Goal: Task Accomplishment & Management: Manage account settings

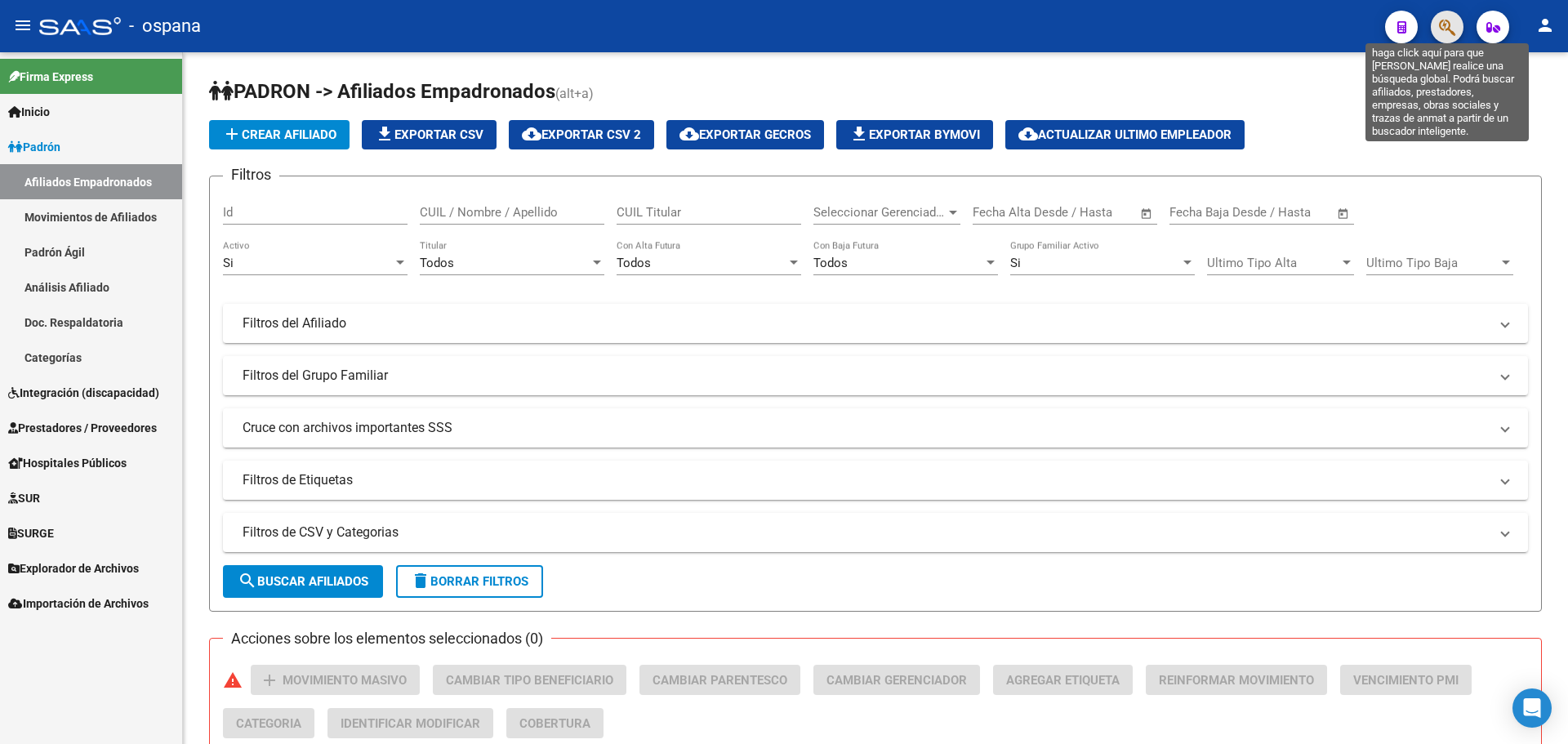
click at [1455, 25] on icon "button" at bounding box center [1447, 27] width 16 height 19
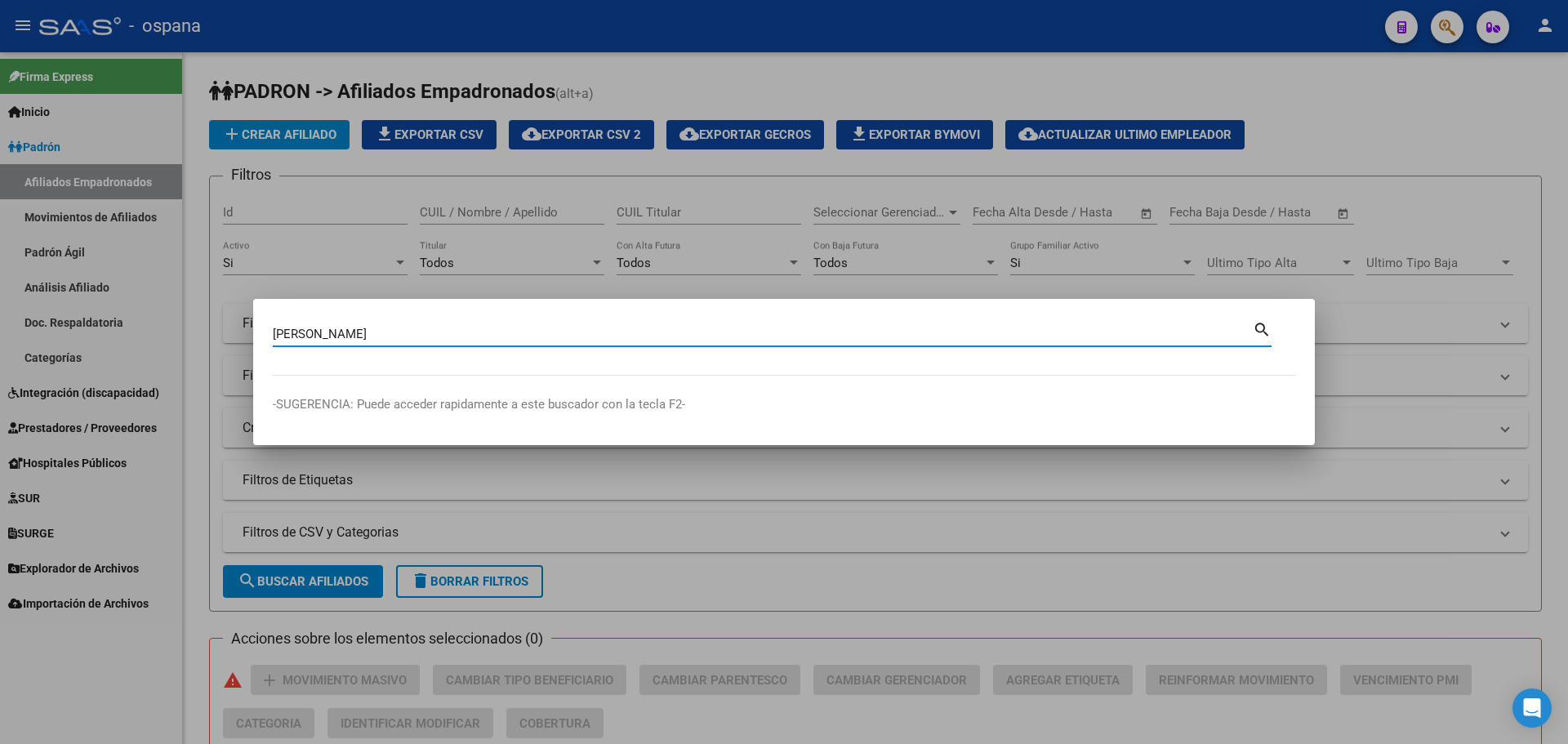
type input "[PERSON_NAME]"
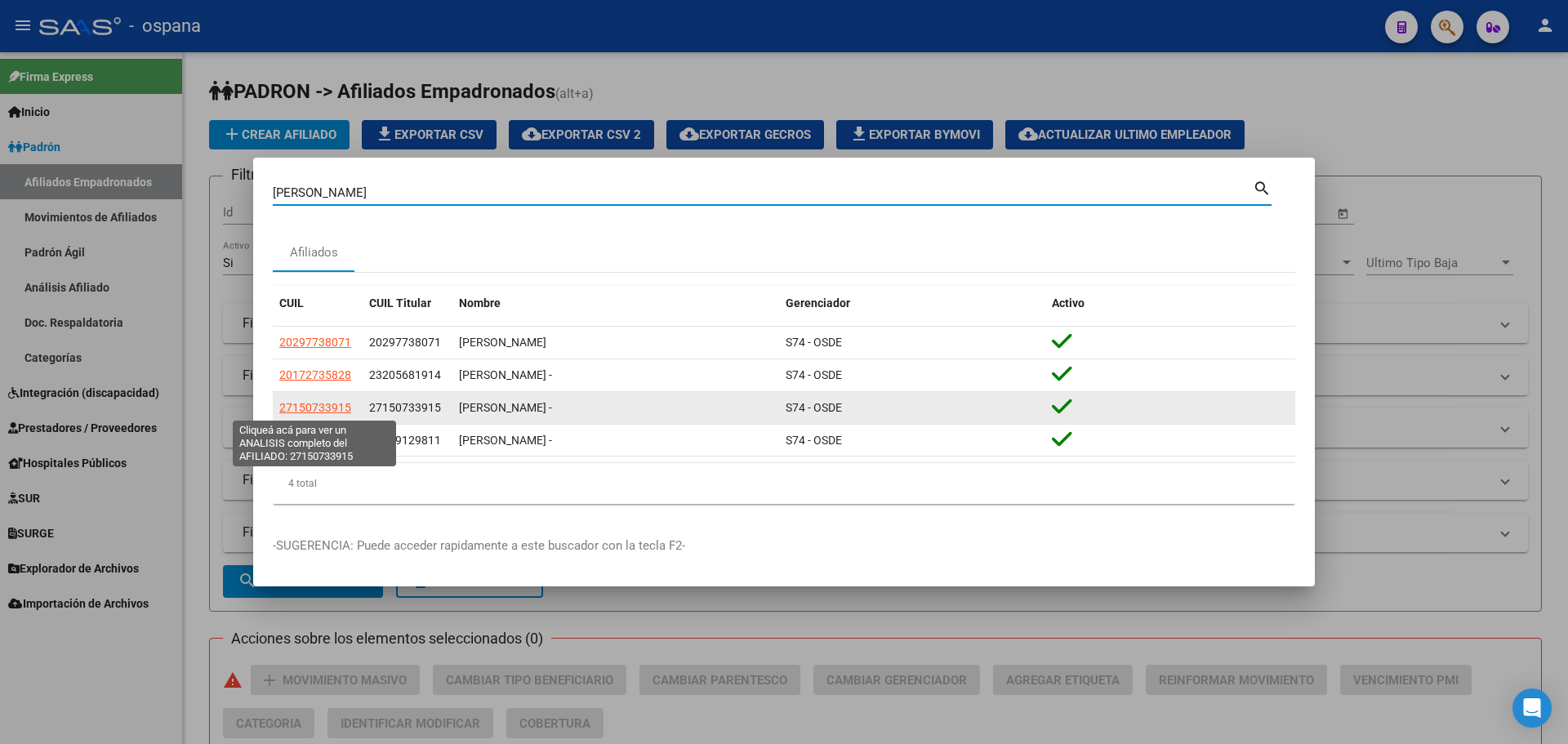
click at [315, 402] on span "27150733915" at bounding box center [315, 407] width 72 height 13
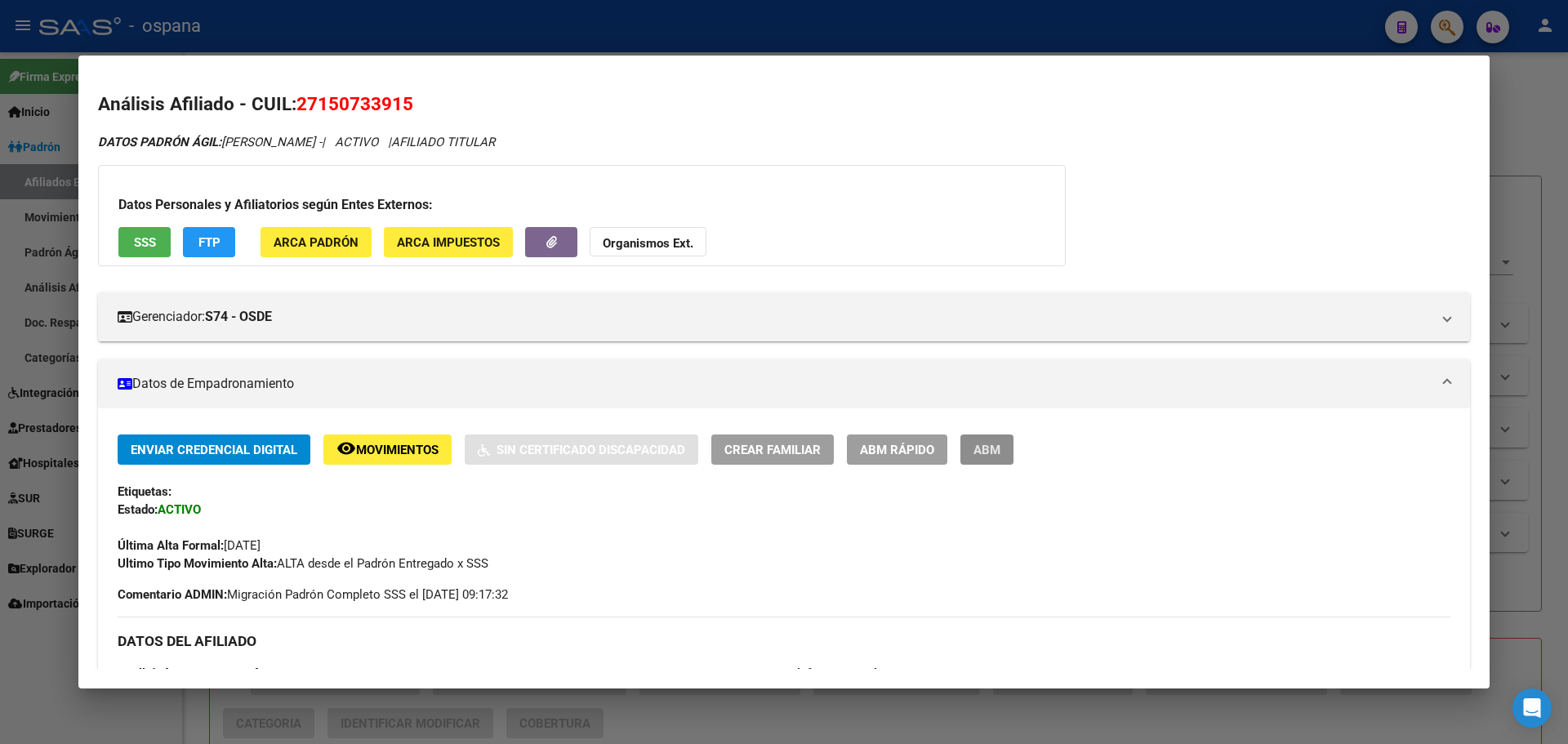
click at [989, 447] on span "ABM" at bounding box center [987, 450] width 27 height 14
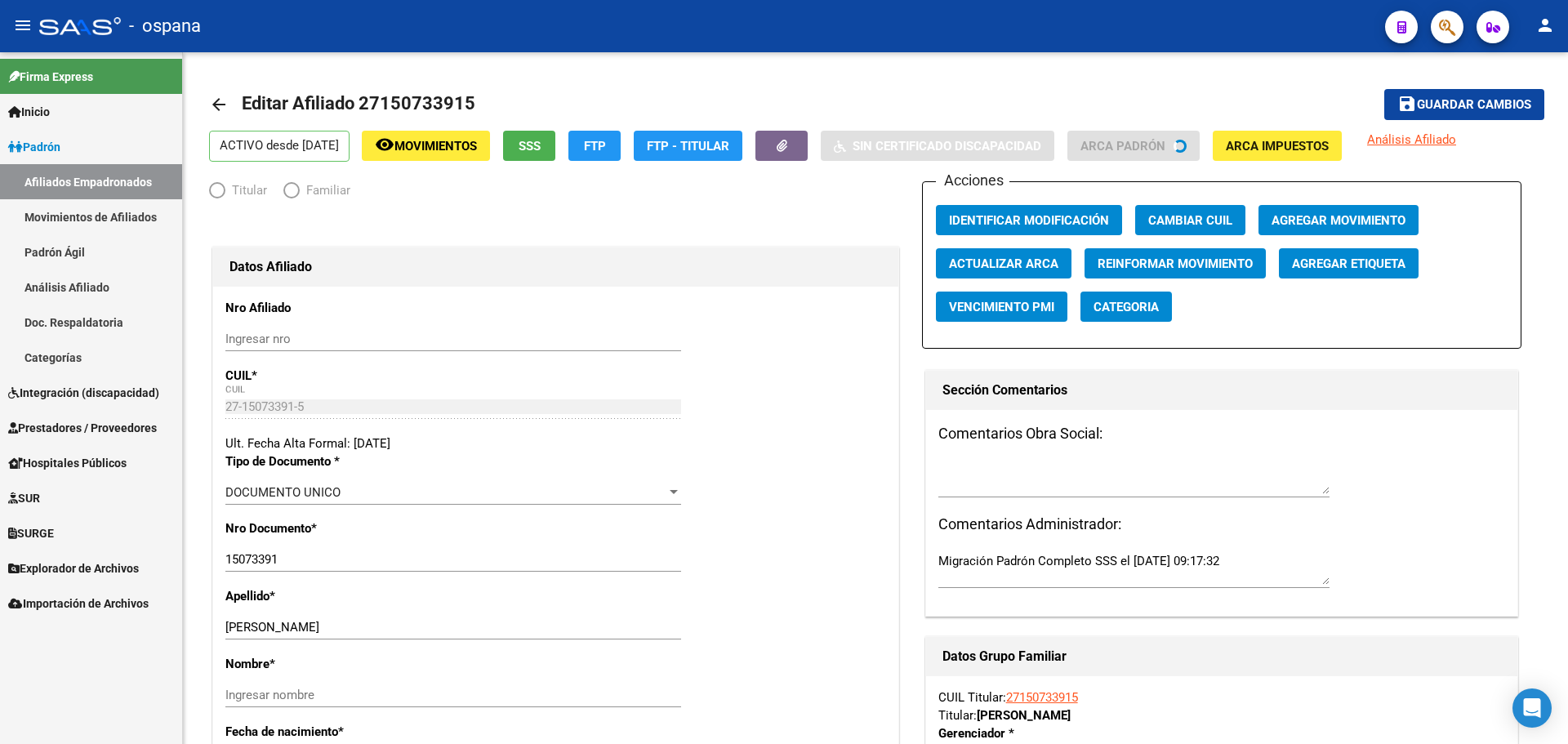
radio input "true"
type input "30-64283135-2"
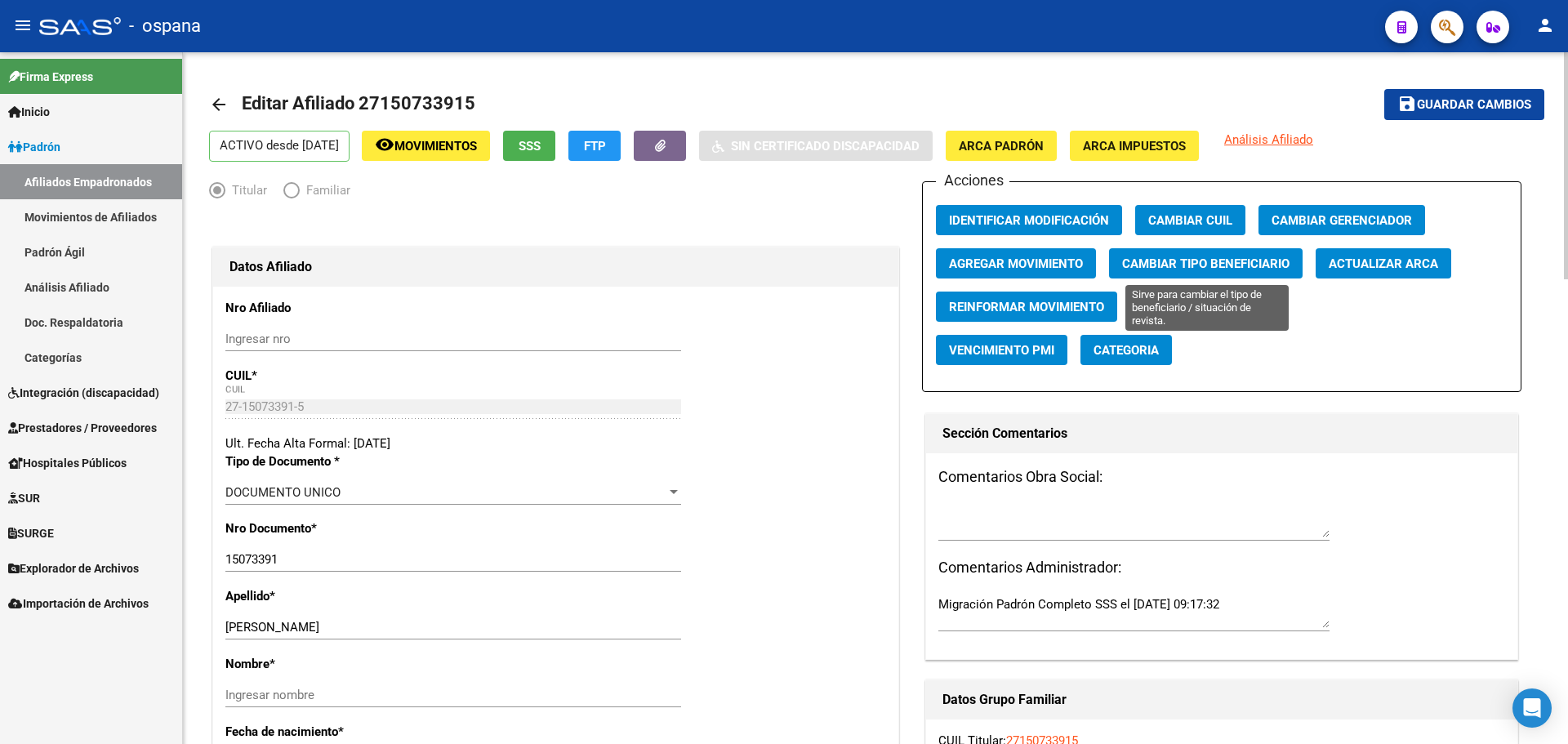
click at [1169, 260] on span "Cambiar Tipo Beneficiario" at bounding box center [1206, 264] width 168 height 14
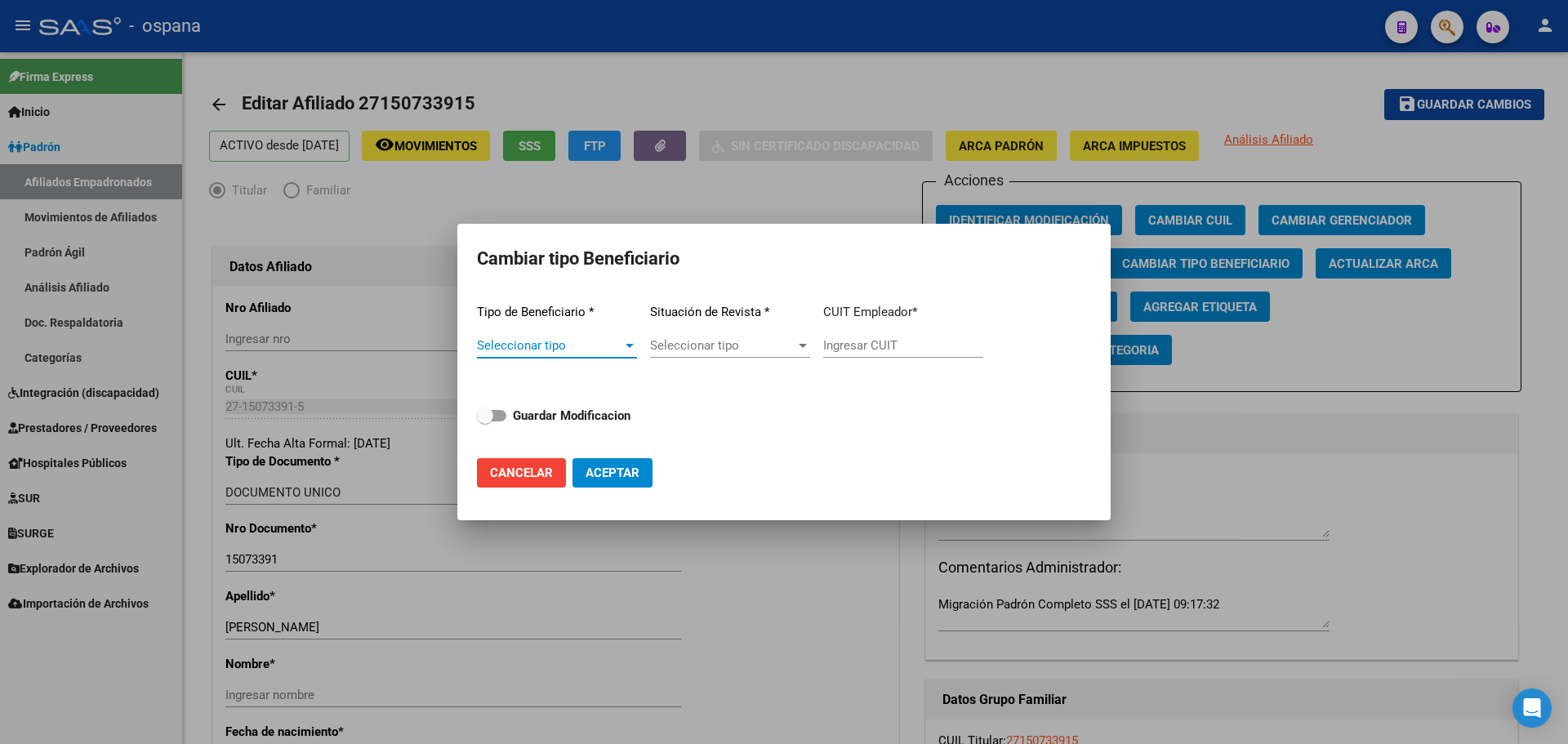
click at [629, 346] on div at bounding box center [629, 346] width 8 height 4
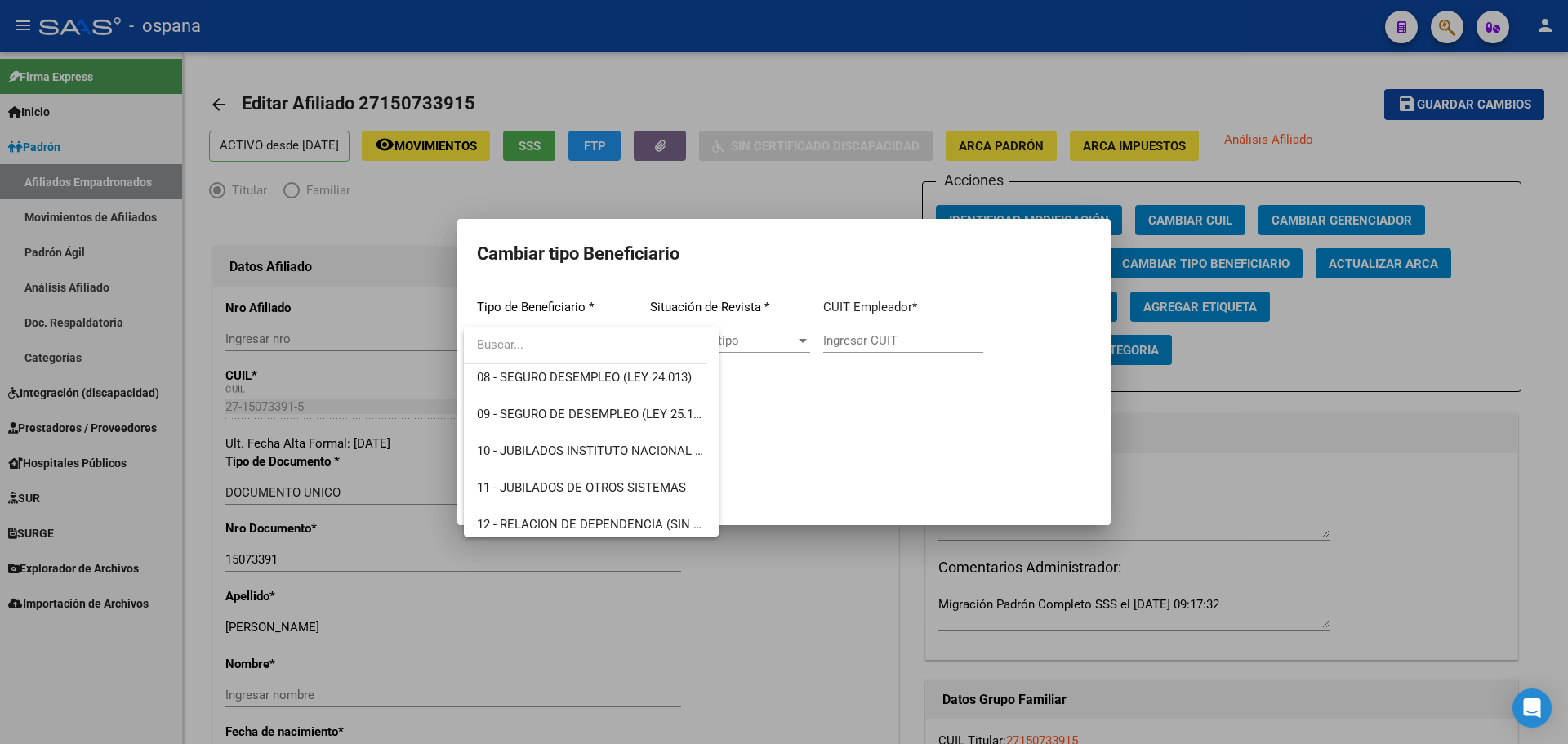
scroll to position [306, 0]
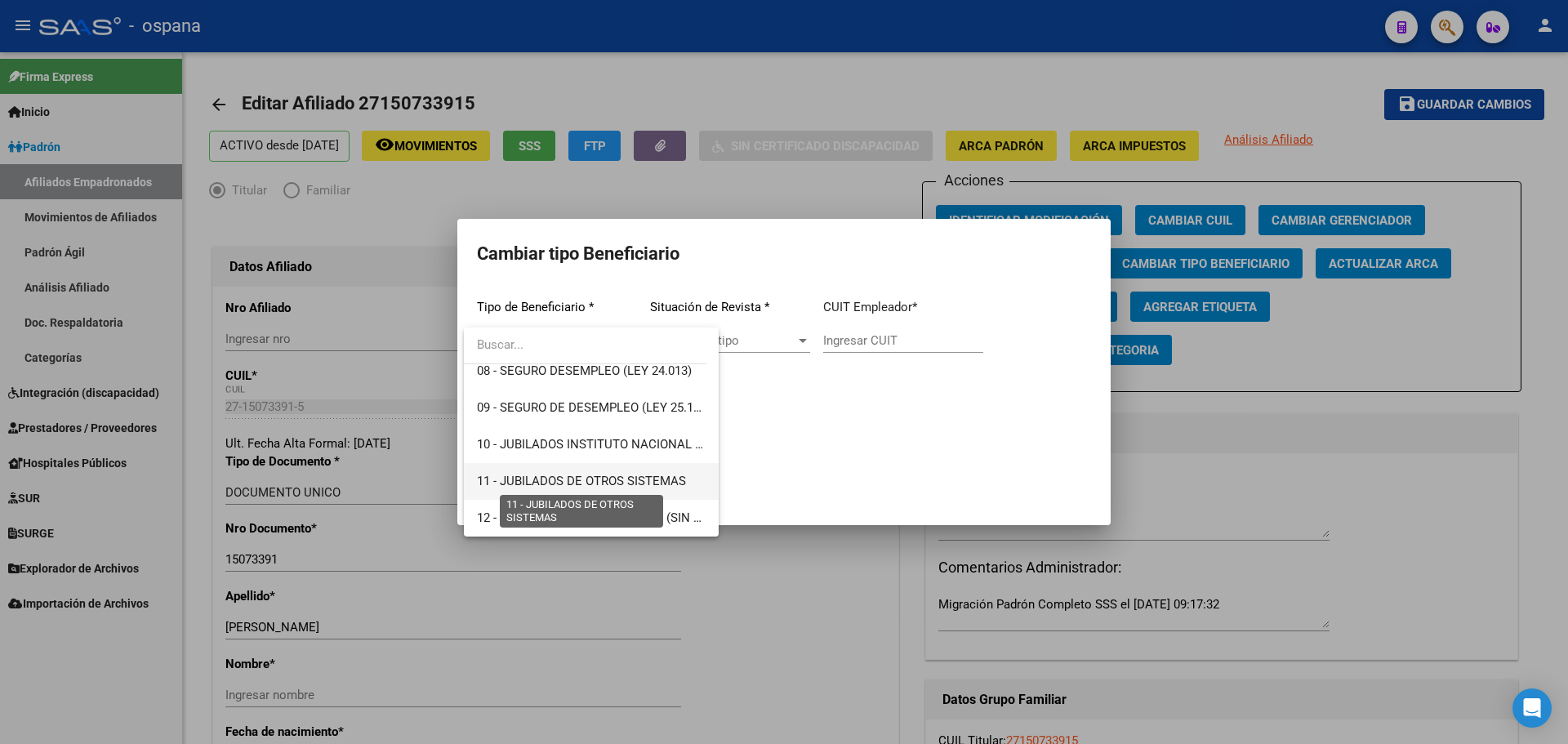
click at [576, 480] on span "11 - JUBILADOS DE OTROS SISTEMAS" at bounding box center [581, 480] width 209 height 14
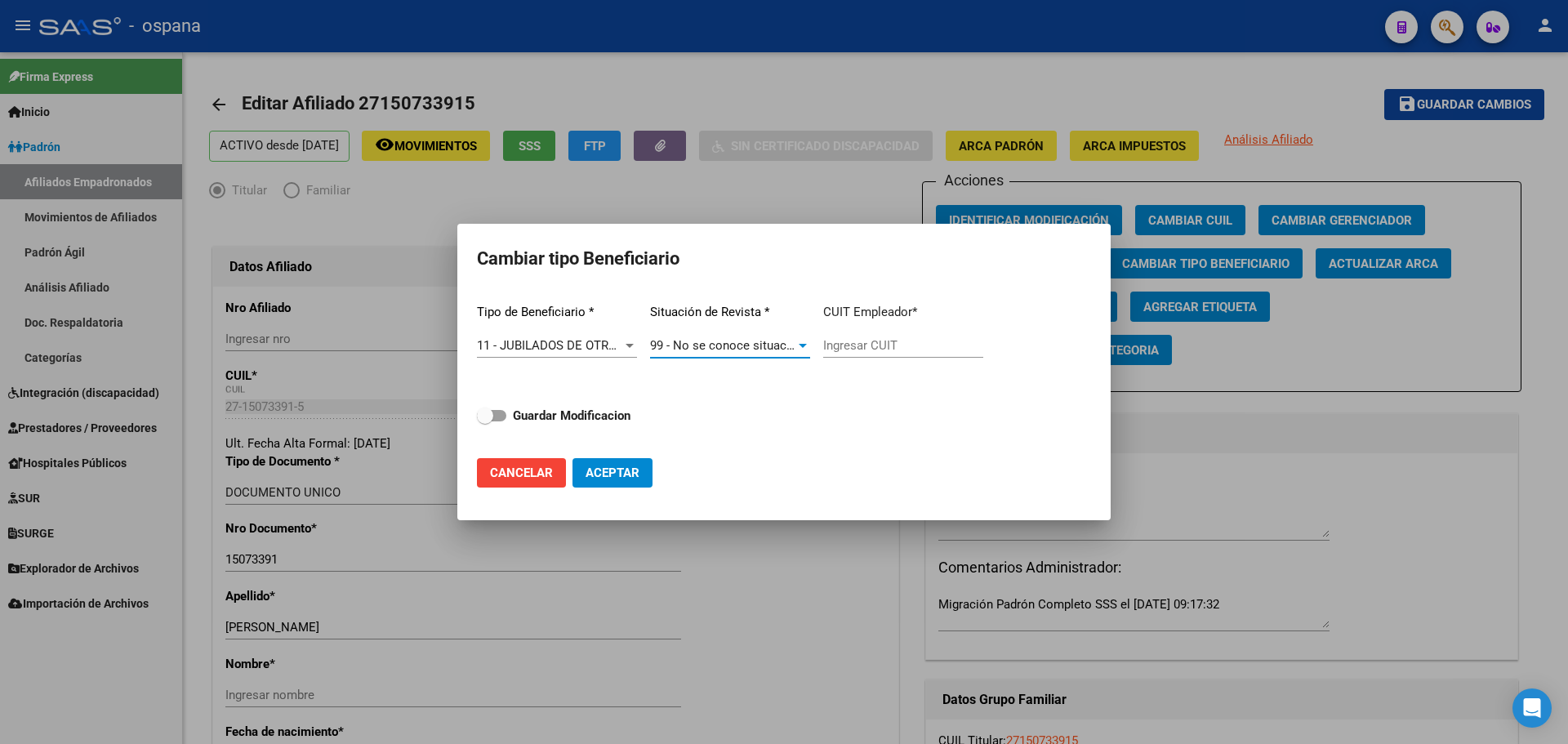
click at [736, 351] on span "99 - No se conoce situación de revista" at bounding box center [755, 345] width 210 height 14
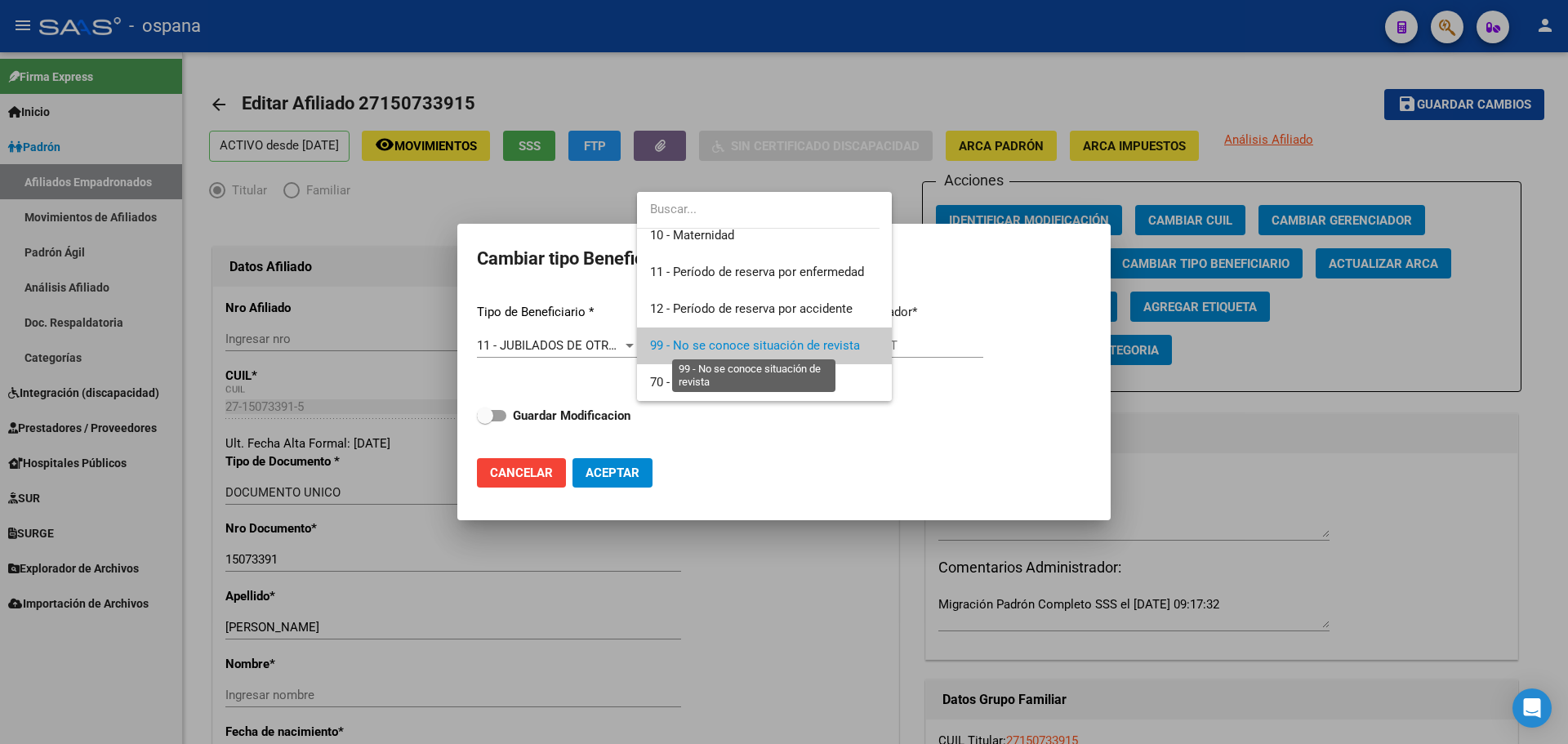
scroll to position [0, 0]
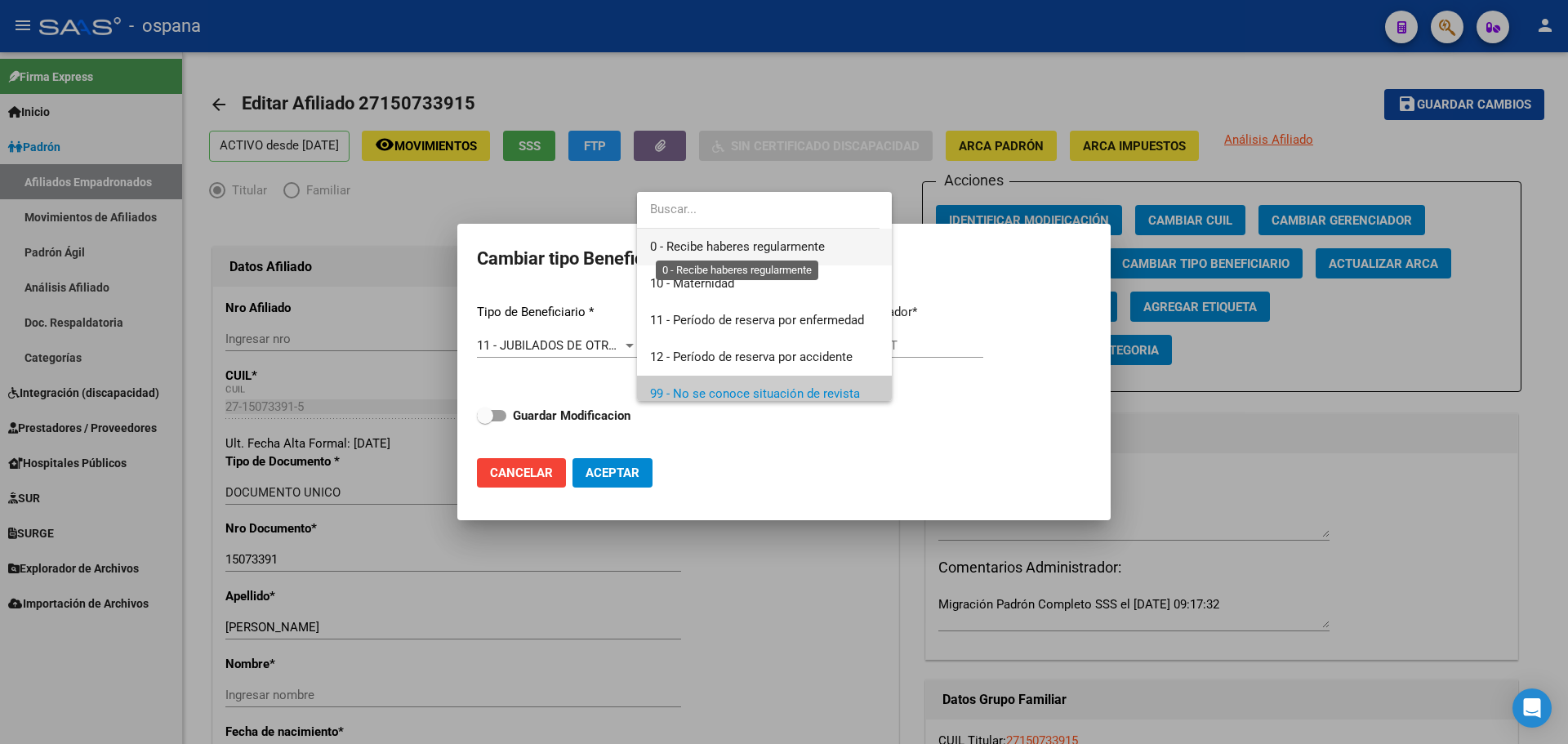
click at [778, 242] on span "0 - Recibe haberes regularmente" at bounding box center [737, 246] width 175 height 14
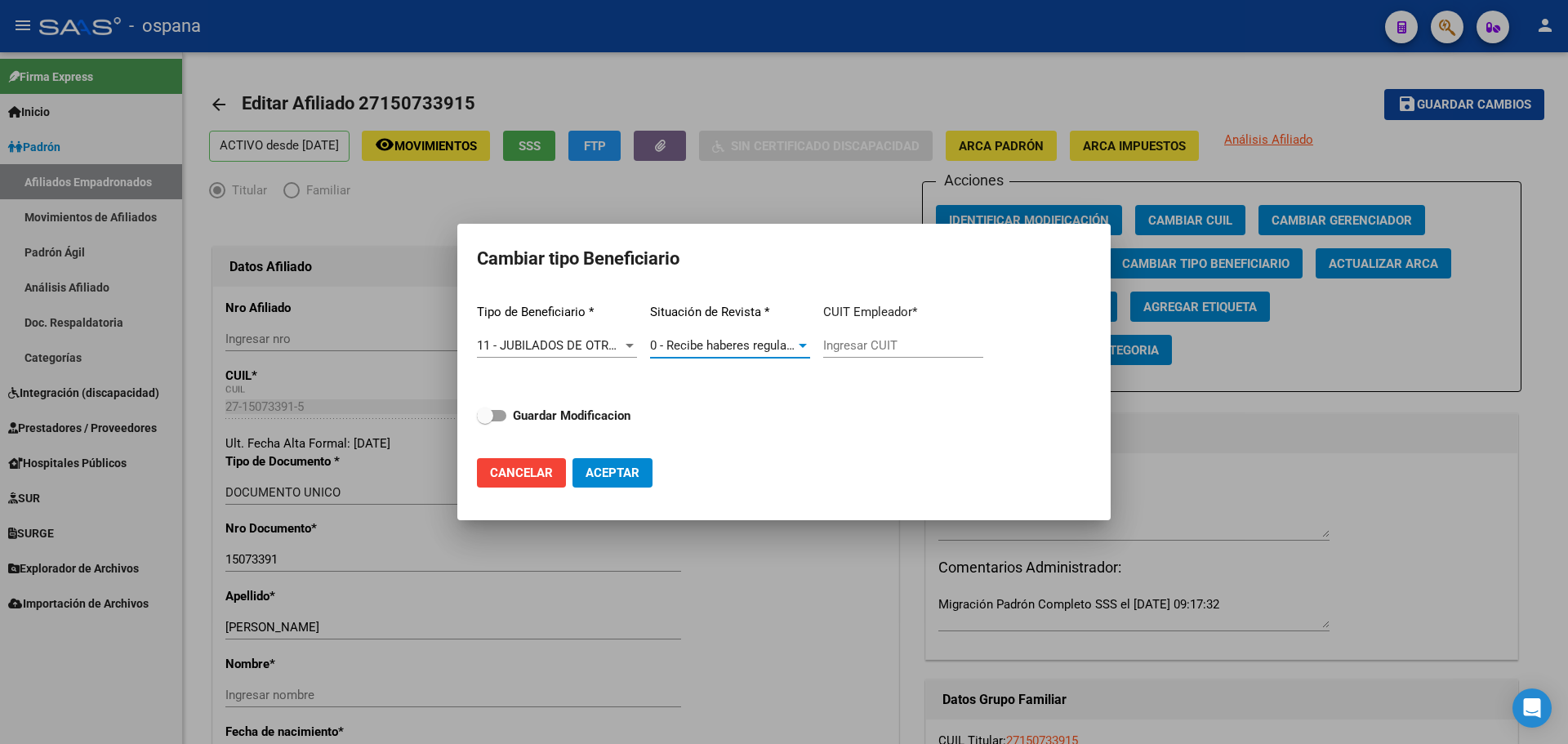
click at [857, 352] on input "Ingresar CUIT" at bounding box center [903, 345] width 160 height 14
type input "33"
drag, startPoint x: 841, startPoint y: 345, endPoint x: 806, endPoint y: 348, distance: 35.1
click at [806, 348] on div "Tipo de Beneficiario * 11 - JUBILADOS DE OTROS SISTEMAS Seleccionar tipo Situac…" at bounding box center [784, 368] width 614 height 154
paste input "33-63761744-9"
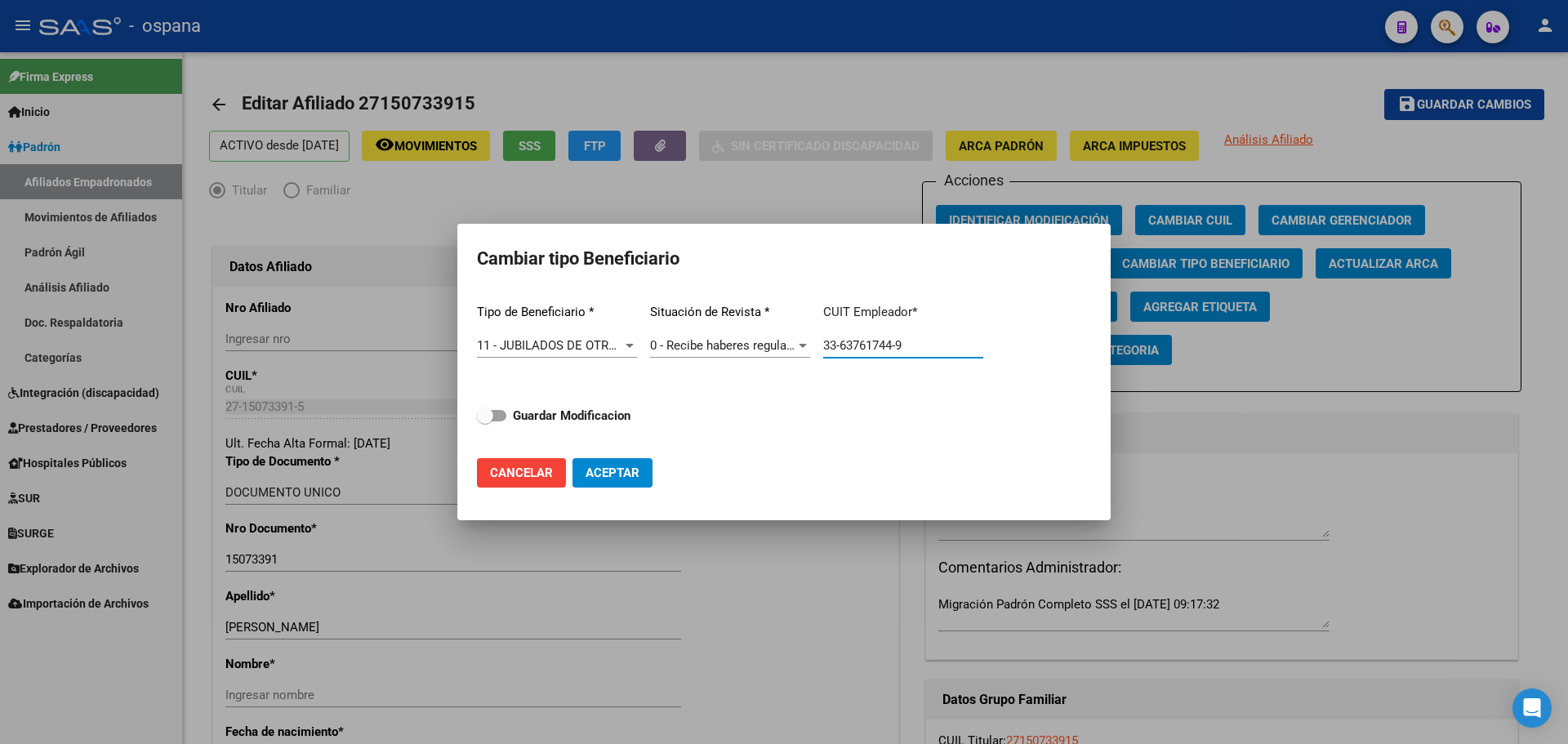
type input "33-63761744-9"
click at [495, 419] on span at bounding box center [491, 415] width 30 height 11
click at [485, 421] on input "Guardar Modificacion" at bounding box center [485, 421] width 1 height 1
checkbox input "true"
click at [617, 471] on span "Aceptar" at bounding box center [612, 472] width 54 height 14
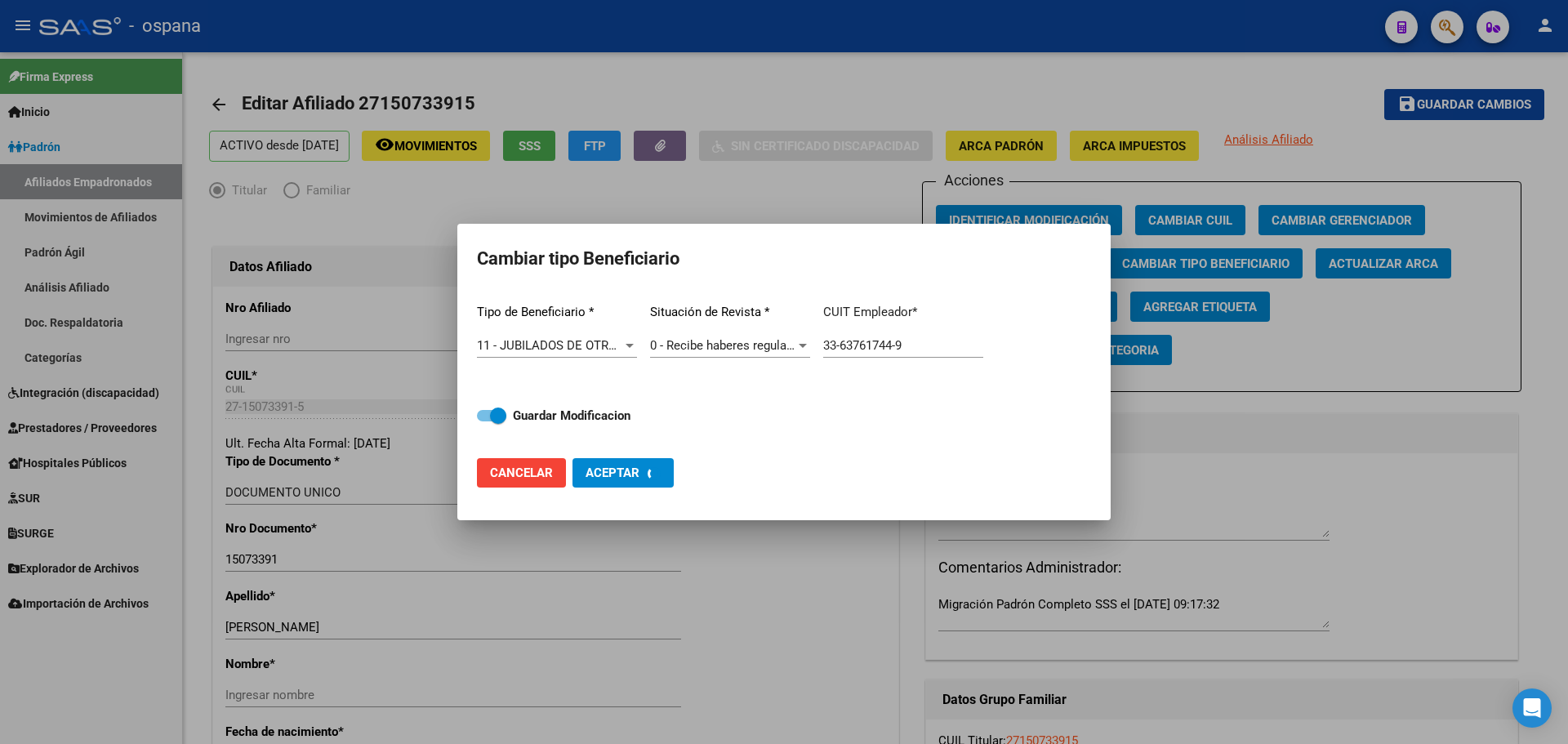
type input "33-63761744-9"
checkbox input "false"
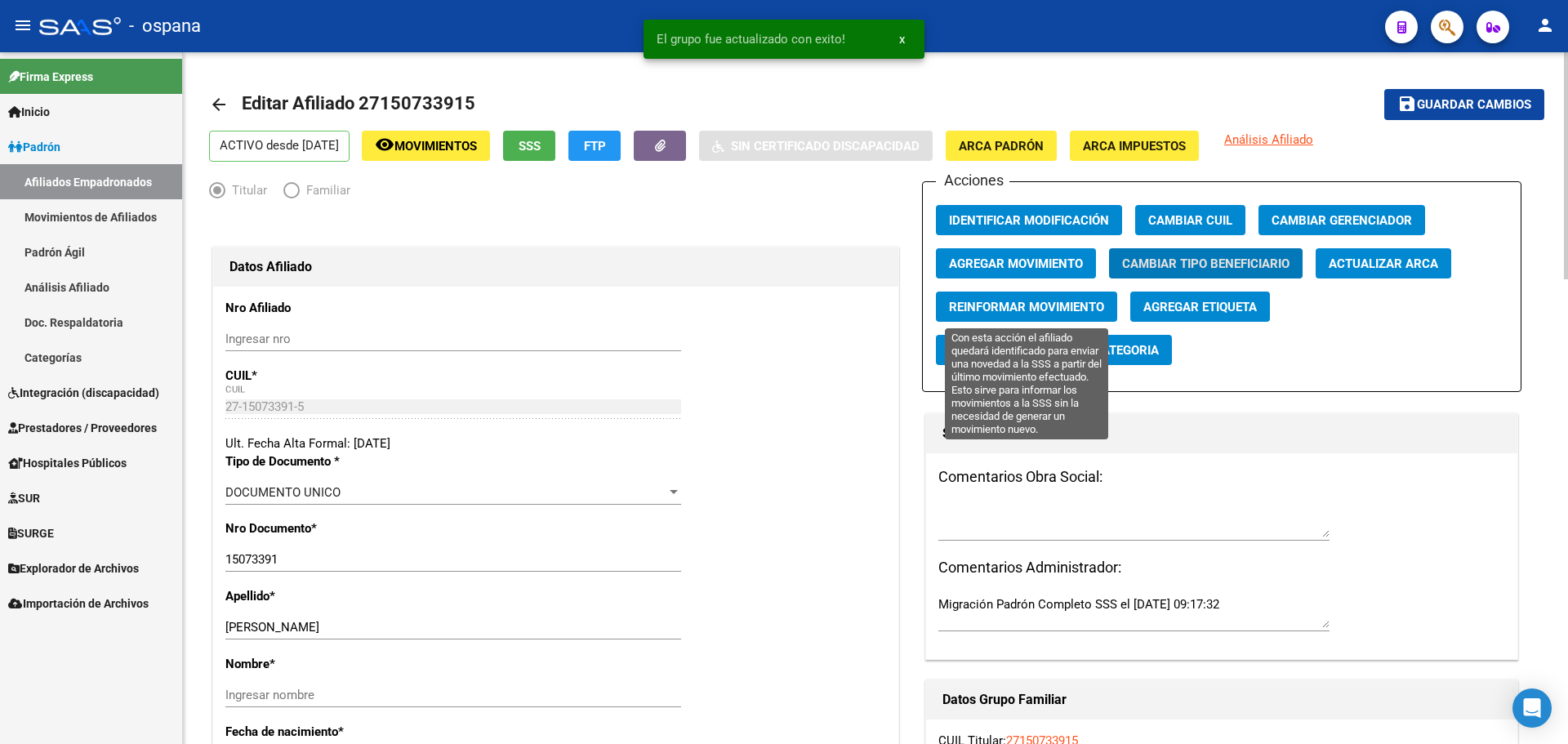
click at [1042, 307] on span "Reinformar Movimiento" at bounding box center [1026, 307] width 155 height 14
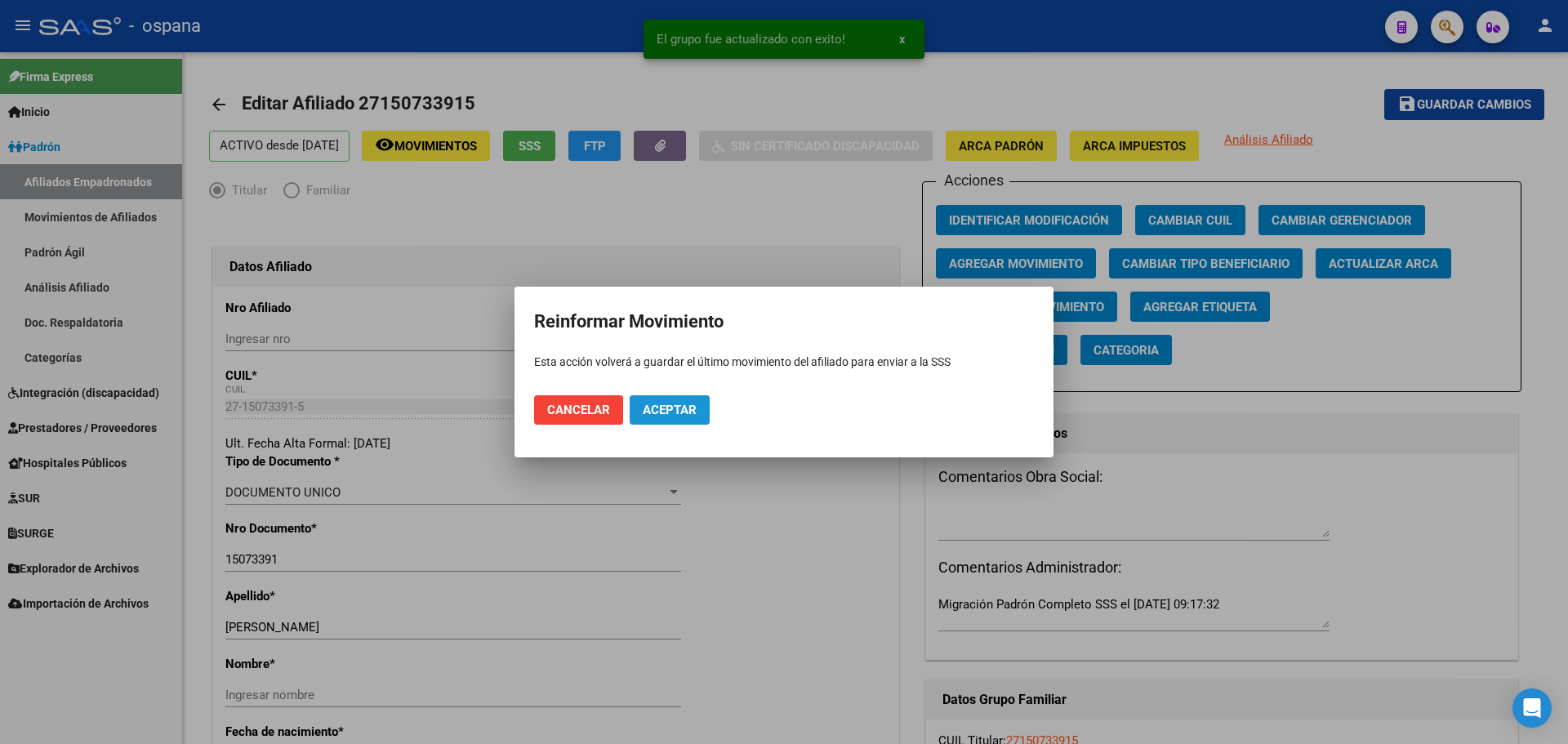
click at [668, 413] on span "Aceptar" at bounding box center [670, 409] width 54 height 14
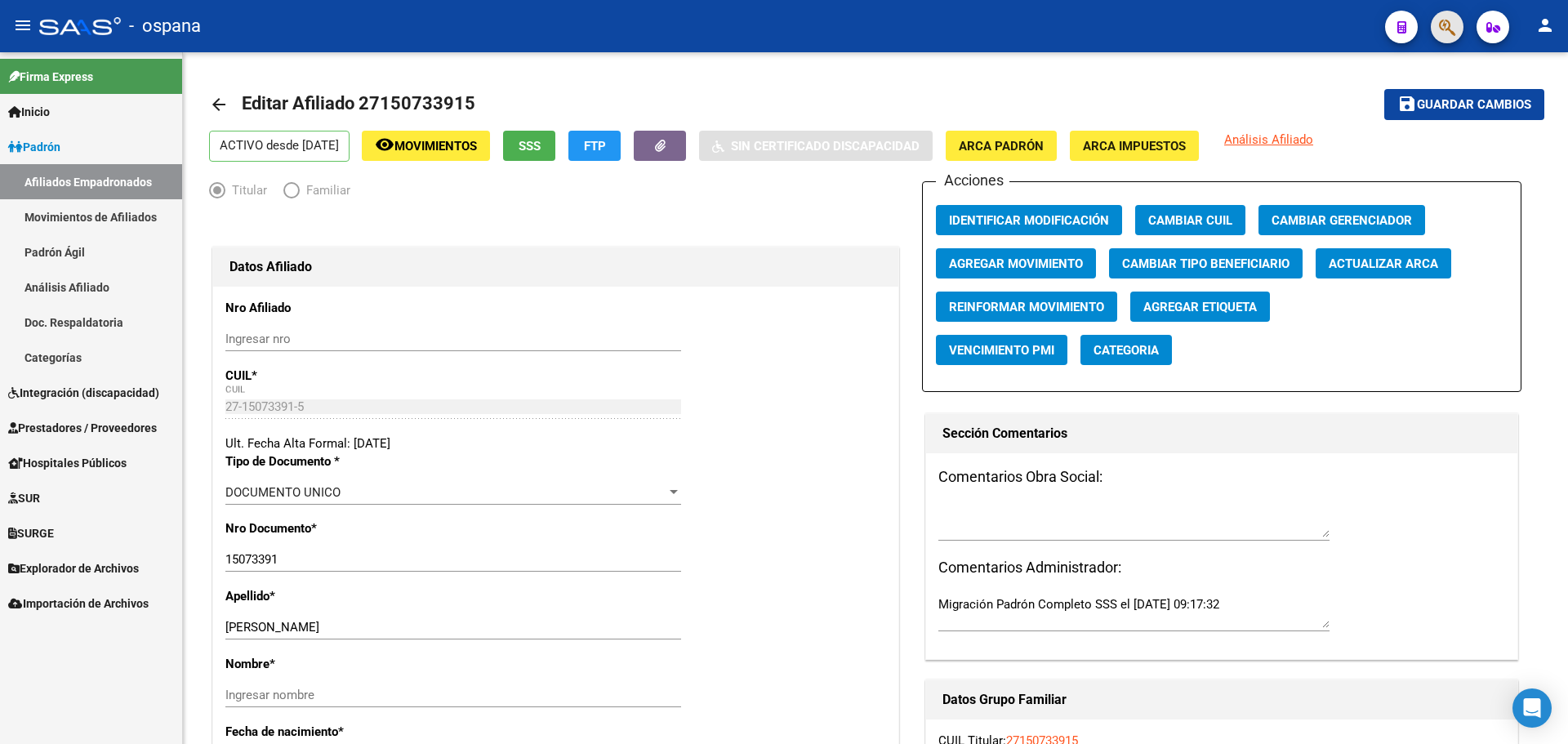
click at [1438, 37] on button "button" at bounding box center [1447, 27] width 33 height 33
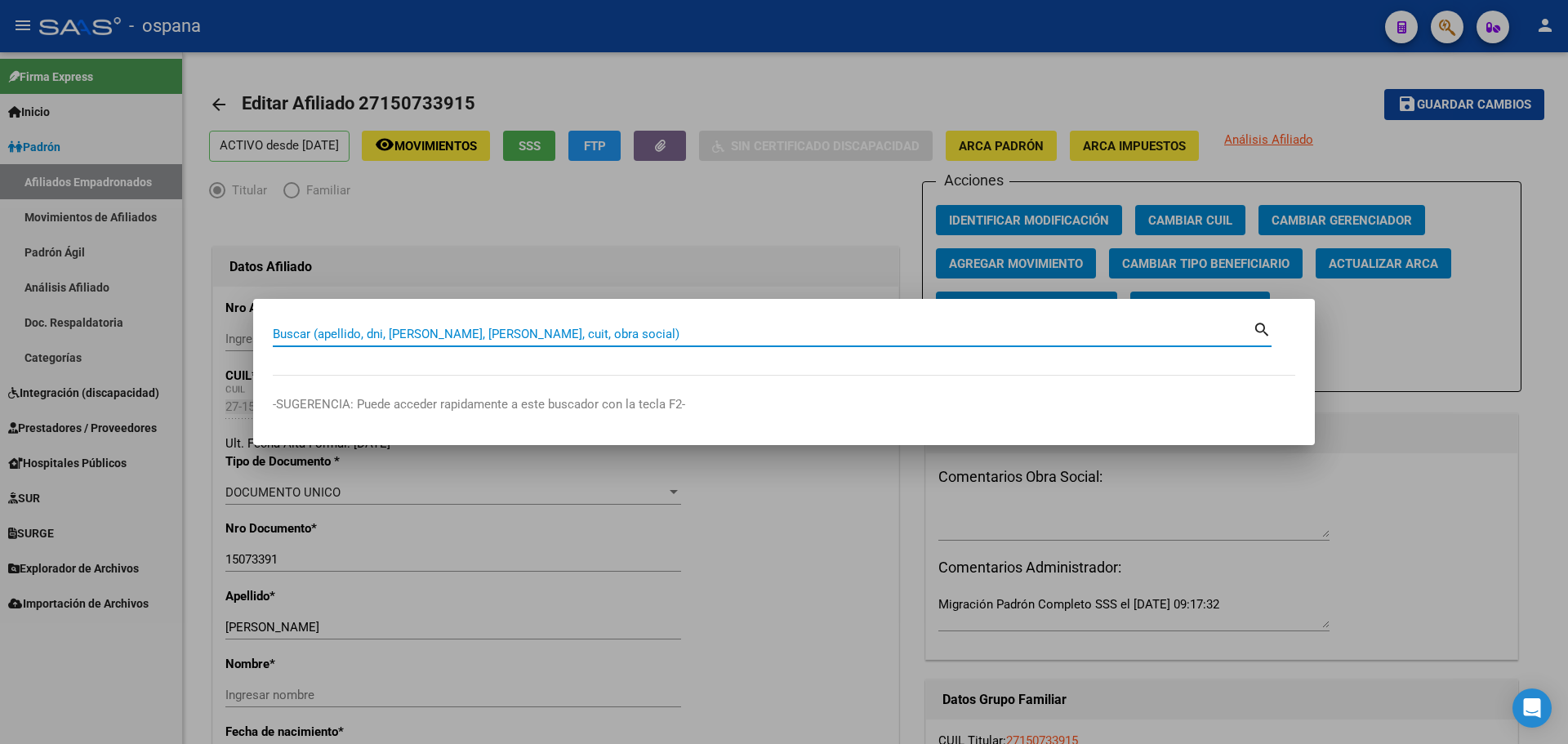
click at [340, 327] on input "Buscar (apellido, dni, [PERSON_NAME], [PERSON_NAME], cuit, obra social)" at bounding box center [762, 334] width 980 height 14
type input "14121429"
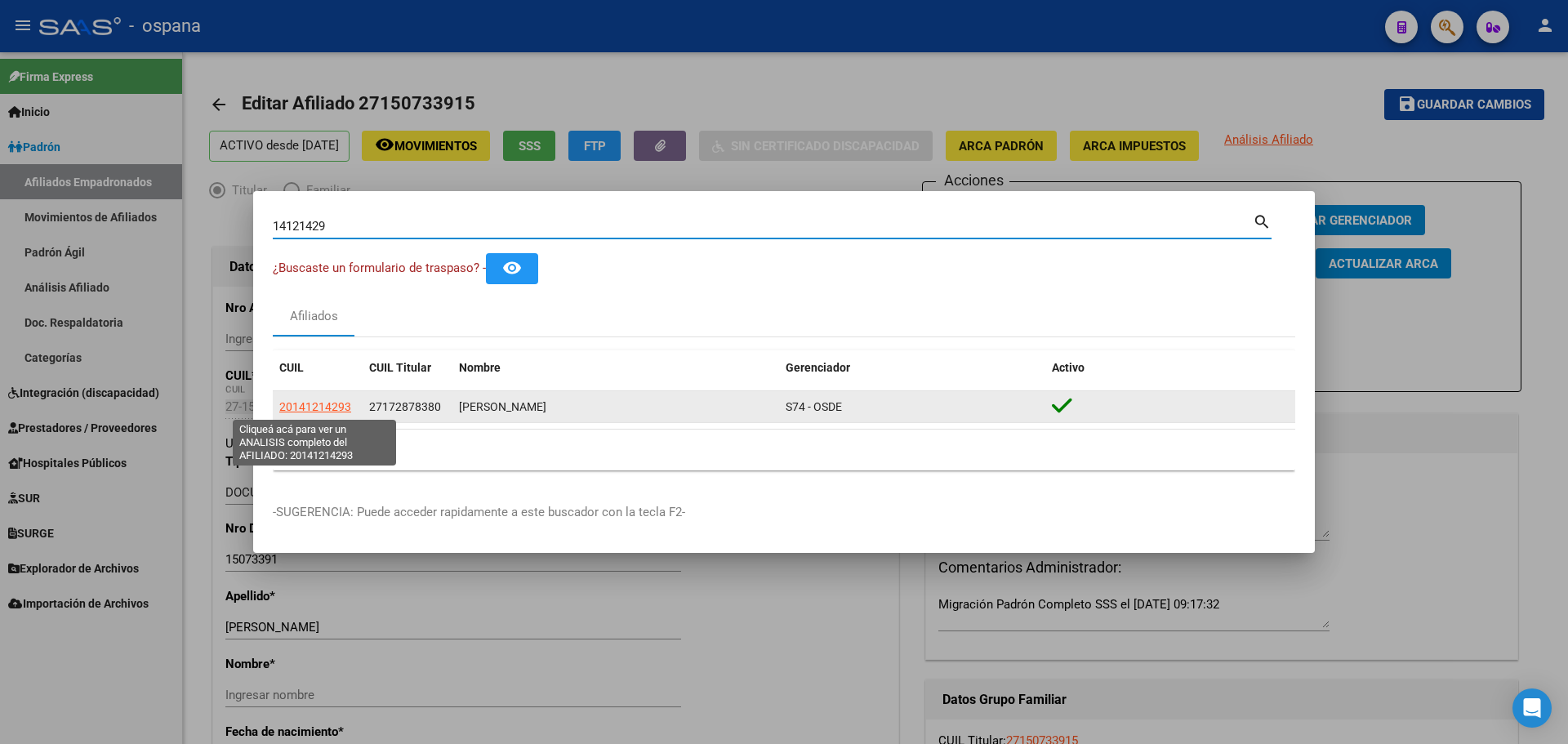
click at [342, 405] on span "20141214293" at bounding box center [315, 406] width 72 height 13
type textarea "20141214293"
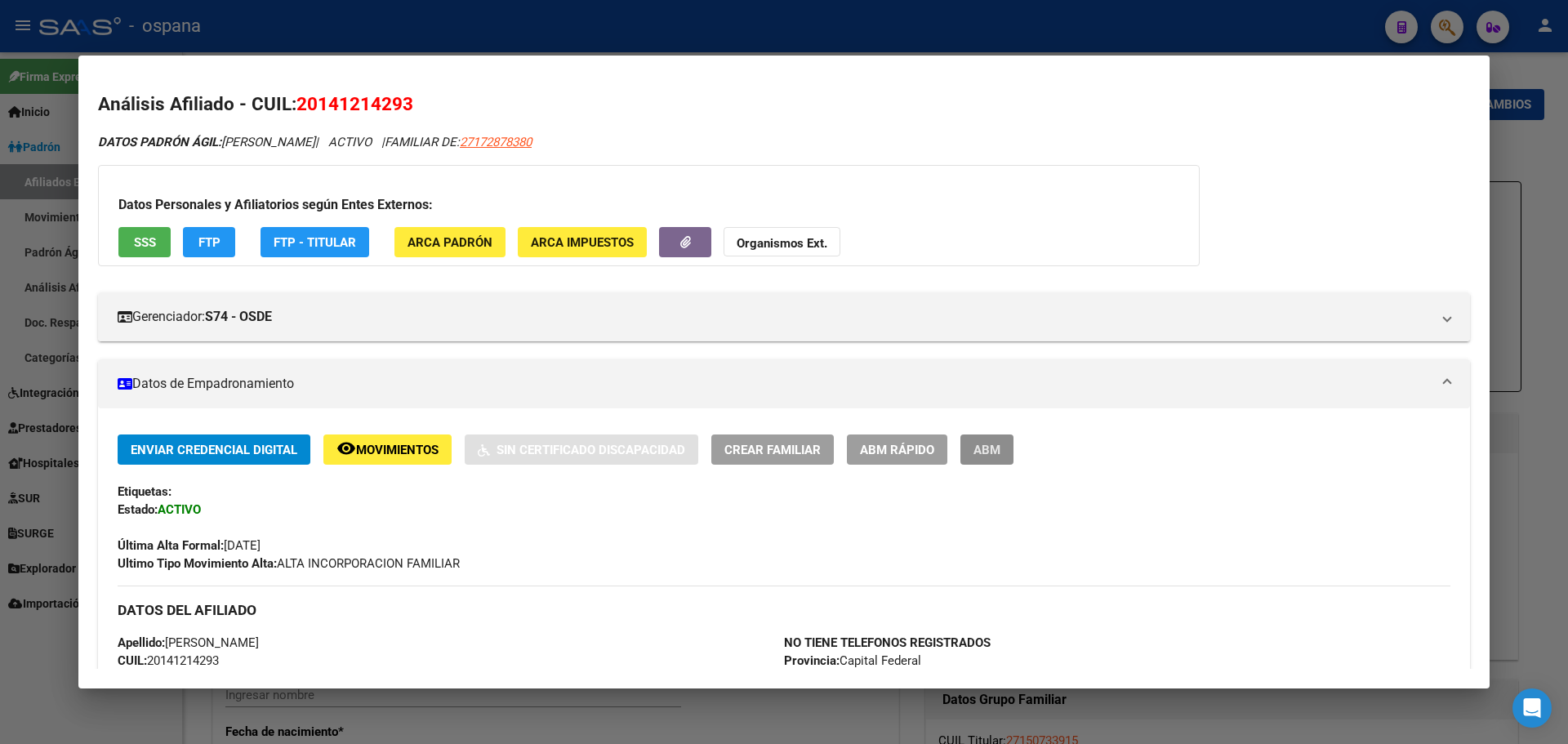
click at [1000, 454] on span "ABM" at bounding box center [987, 450] width 27 height 14
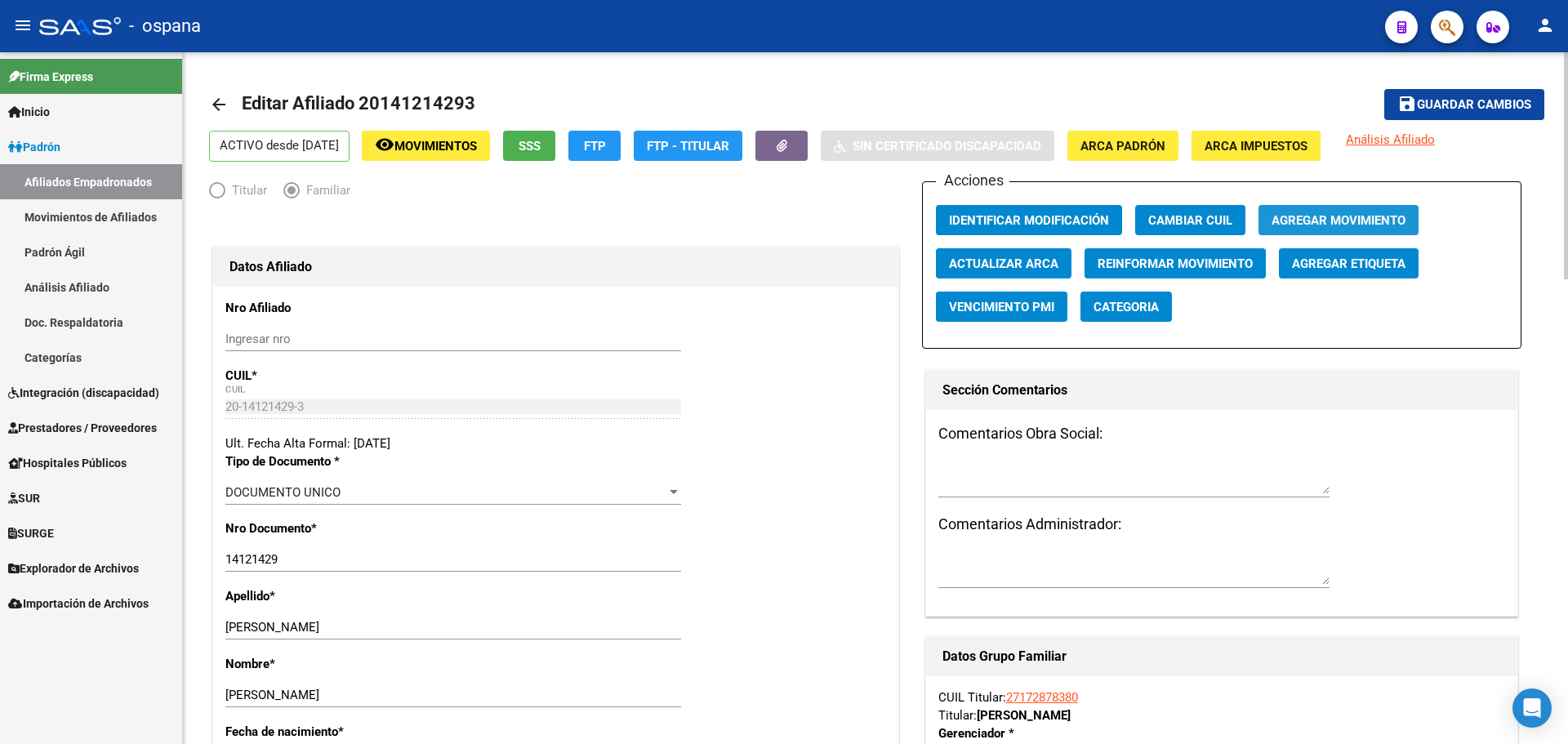
click at [1326, 219] on span "Agregar Movimiento" at bounding box center [1338, 220] width 134 height 14
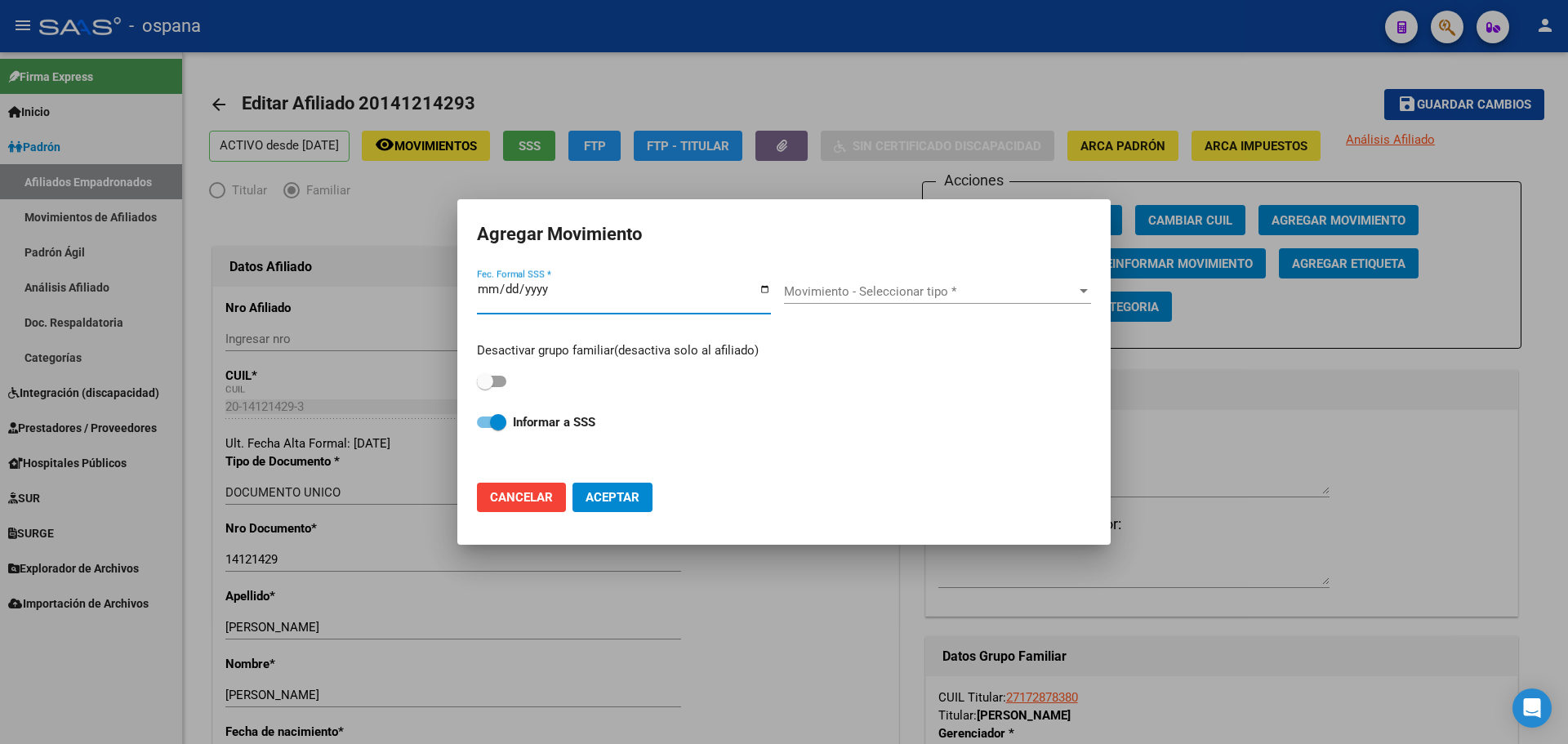
click at [1100, 180] on div at bounding box center [784, 372] width 1568 height 744
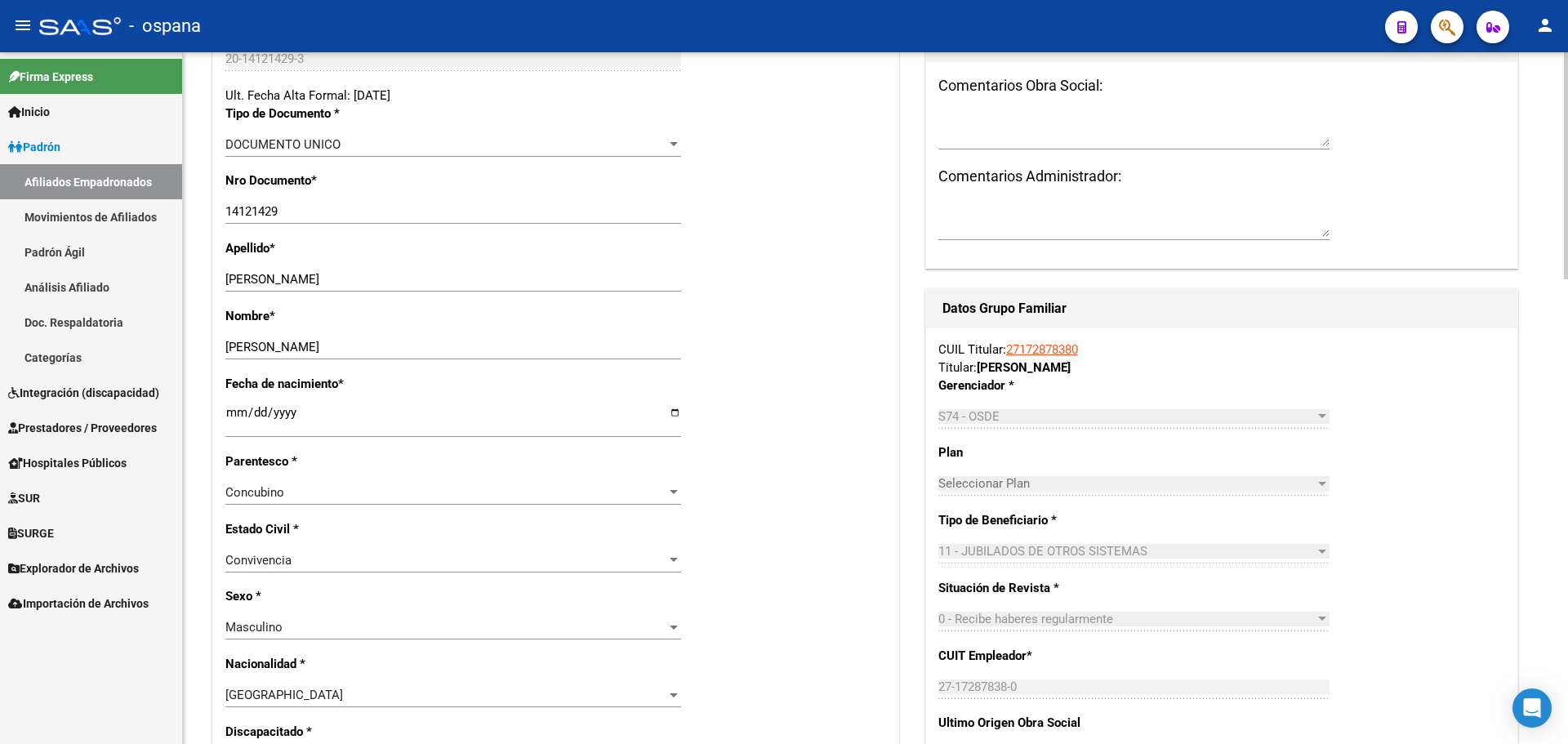
scroll to position [408, 0]
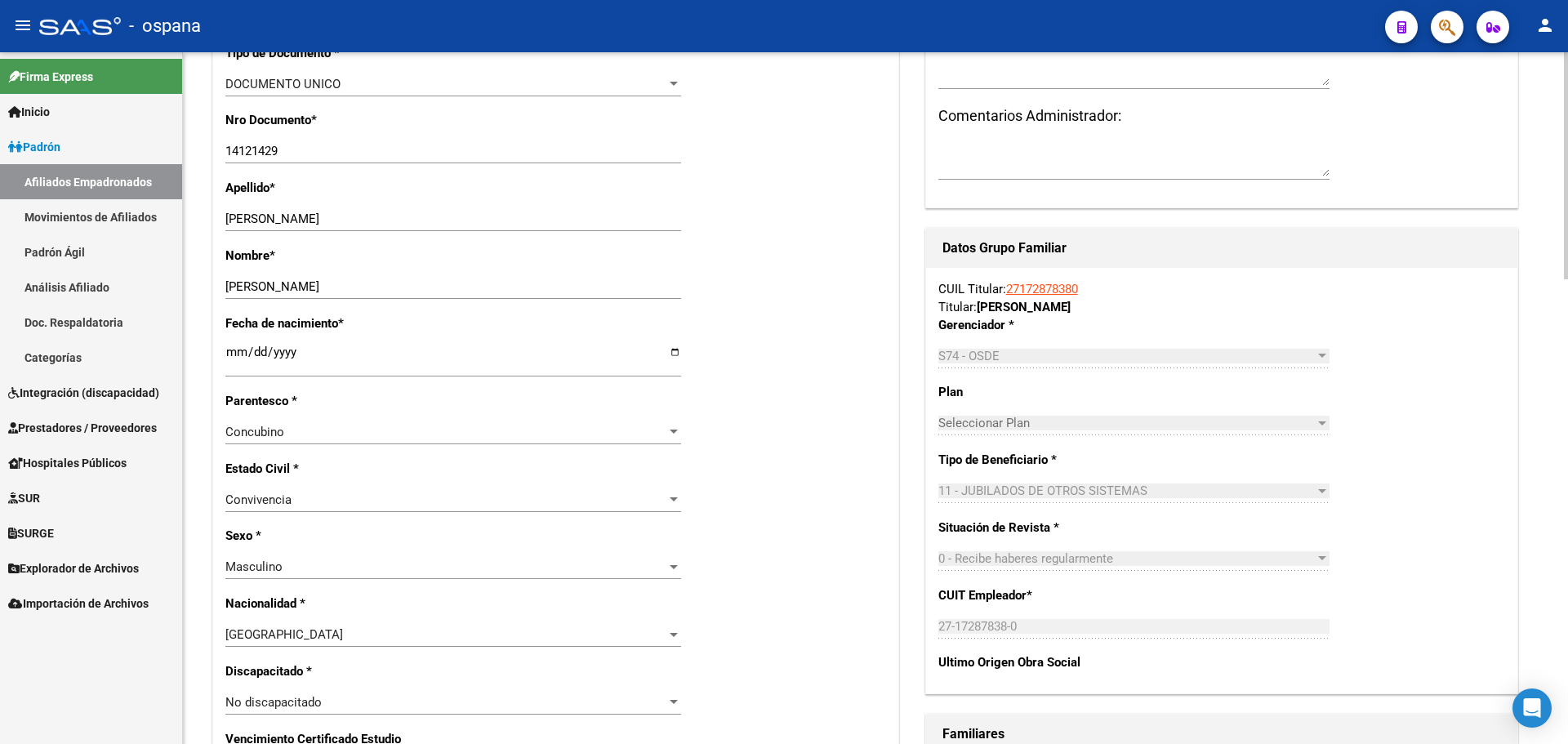
click at [988, 488] on span "11 - JUBILADOS DE OTROS SISTEMAS" at bounding box center [1043, 491] width 209 height 14
click at [995, 550] on div "0 - Recibe haberes regularmente Seleccionar tipo" at bounding box center [1134, 558] width 391 height 25
click at [1022, 328] on p "Gerenciador *" at bounding box center [1023, 325] width 170 height 18
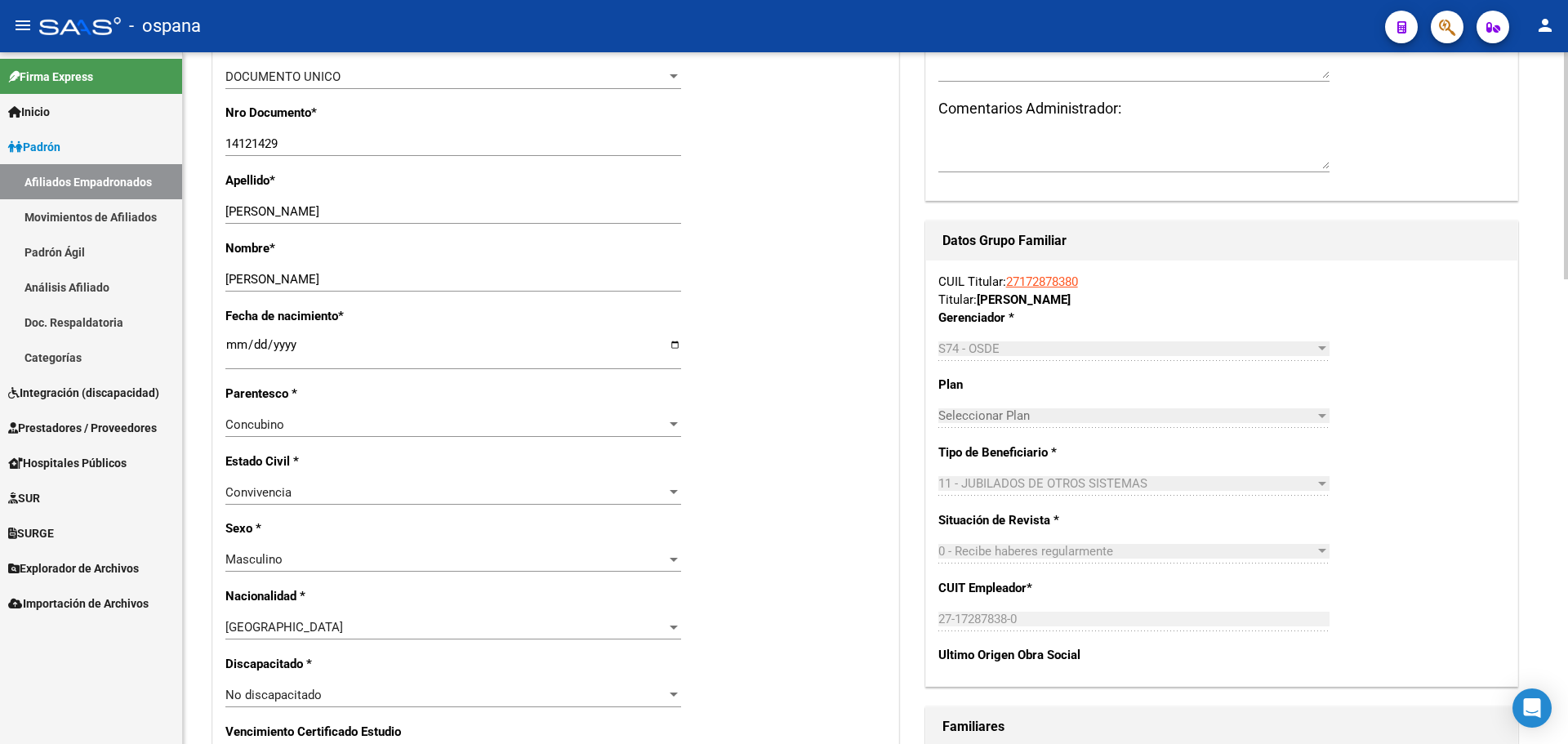
scroll to position [490, 0]
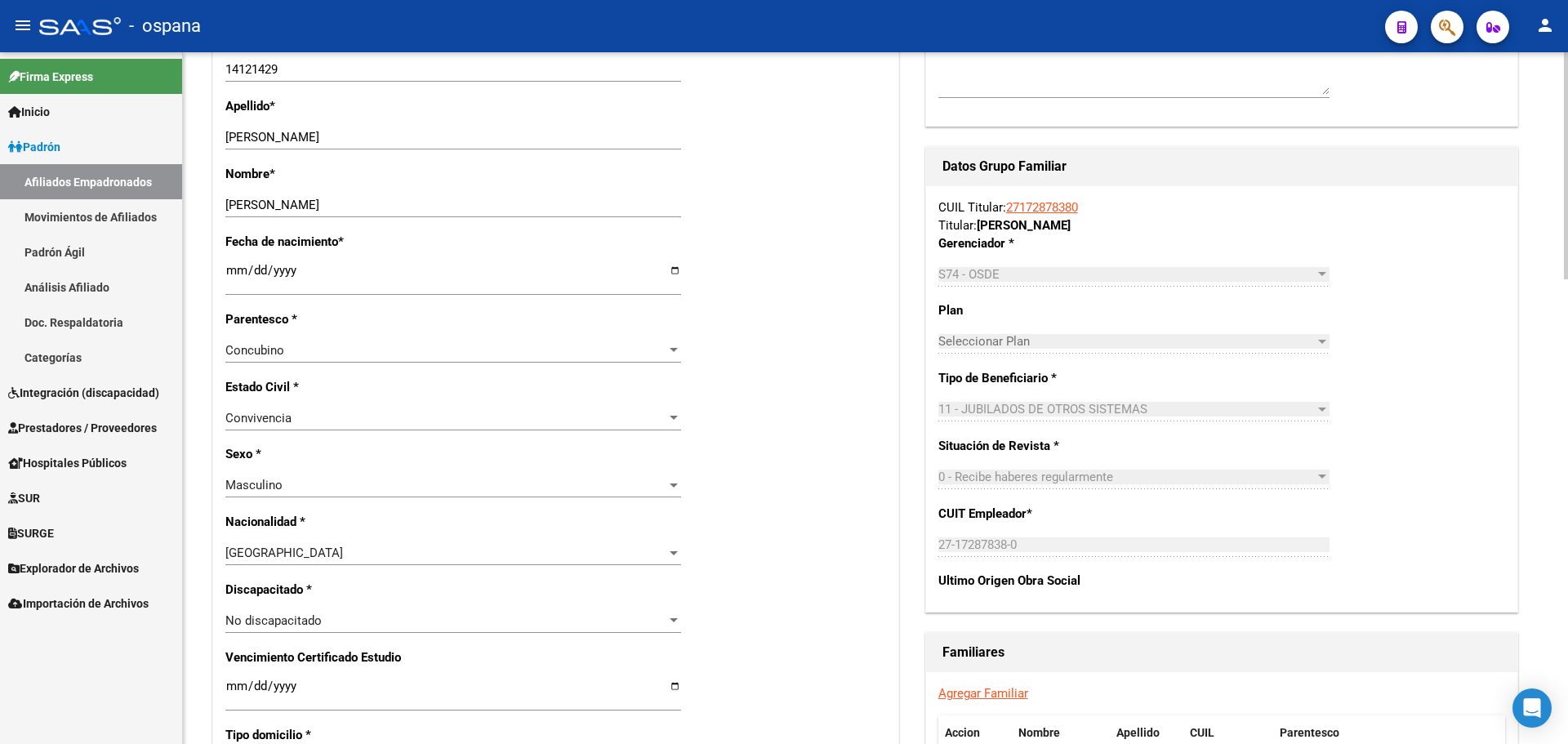
click at [1033, 533] on div "27-17287838-0 Ingresar CUIT" at bounding box center [1134, 545] width 391 height 25
click at [1037, 546] on div "27-17287838-0 Ingresar CUIT" at bounding box center [1134, 545] width 391 height 25
click at [1033, 530] on div "CUIL Titular: 27172878380 Titular: [PERSON_NAME] * S74 - OSDE Seleccionar Geren…" at bounding box center [1222, 399] width 591 height 426
click at [927, 563] on div "CUIL Titular: 27172878380 Titular: [PERSON_NAME] * S74 - OSDE Seleccionar Geren…" at bounding box center [1222, 399] width 591 height 426
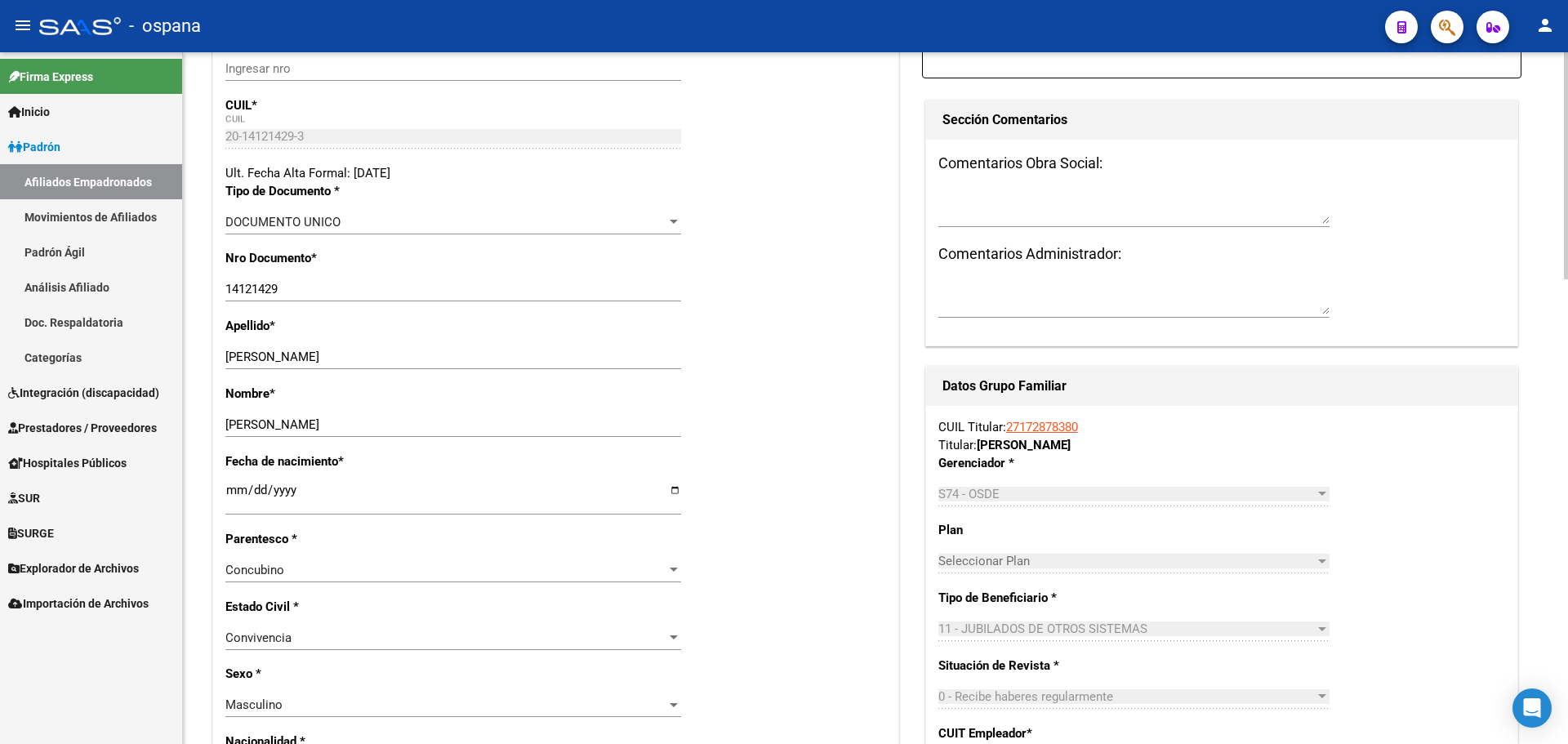
scroll to position [0, 0]
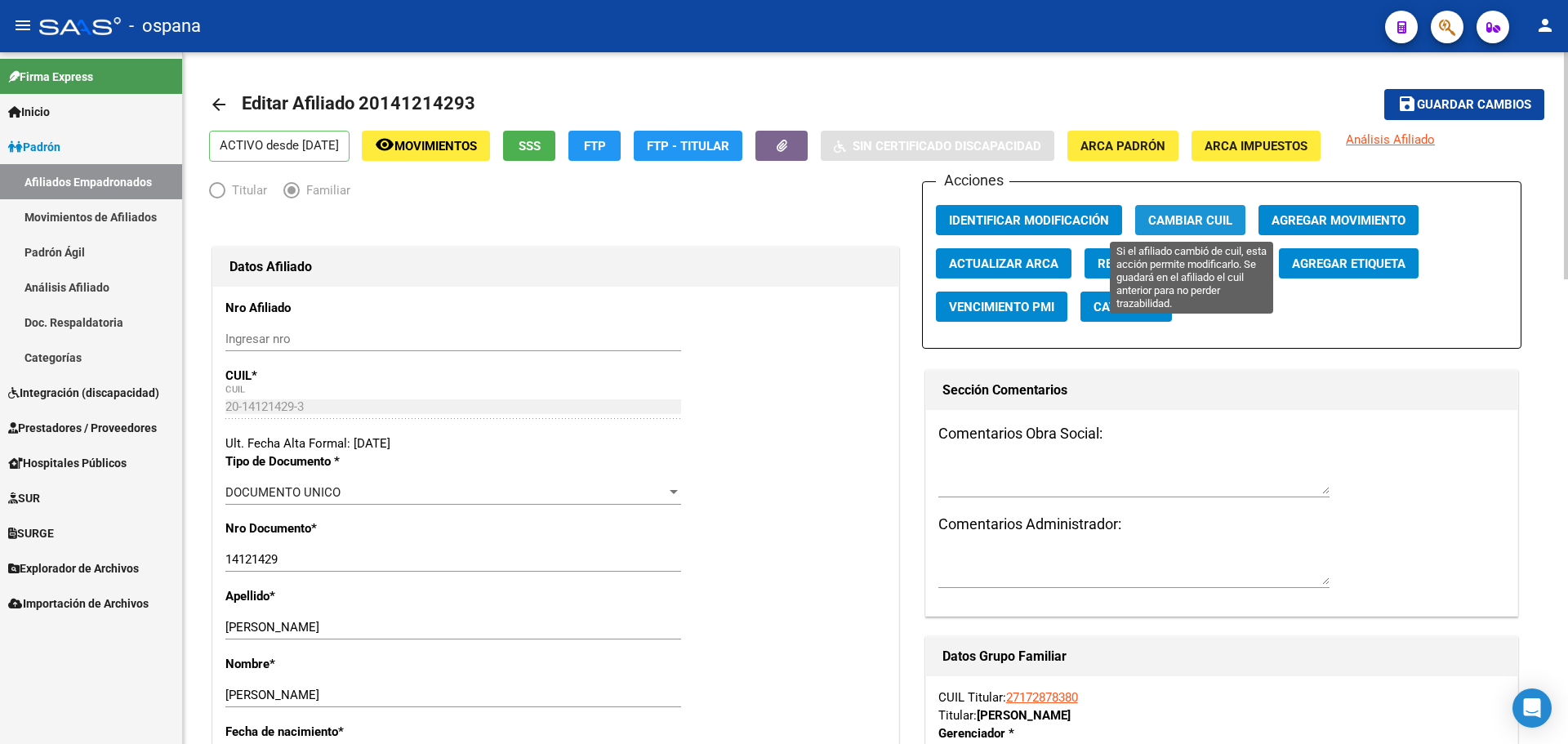
click at [1170, 214] on span "Cambiar CUIL" at bounding box center [1189, 220] width 84 height 14
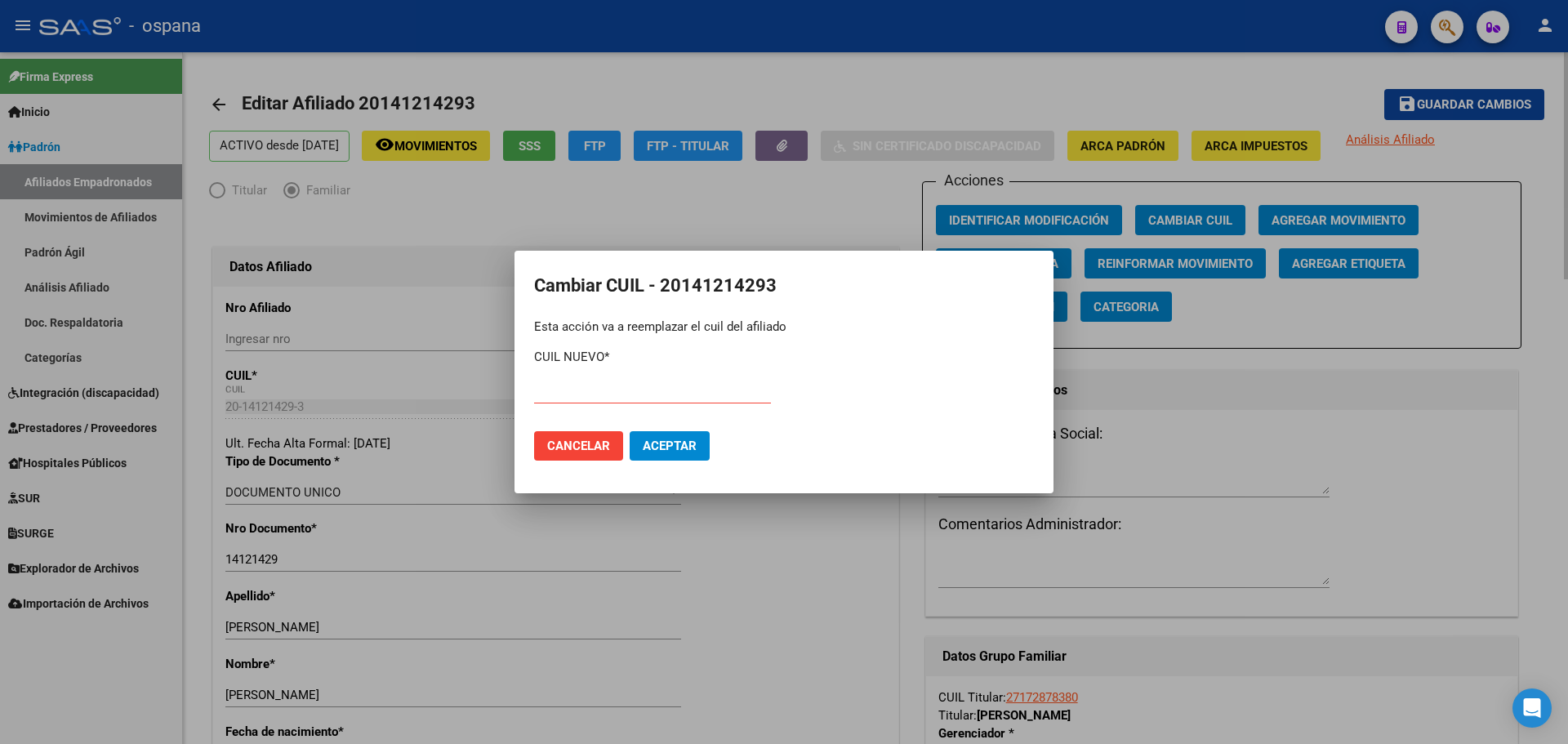
click at [1331, 459] on div at bounding box center [784, 372] width 1568 height 744
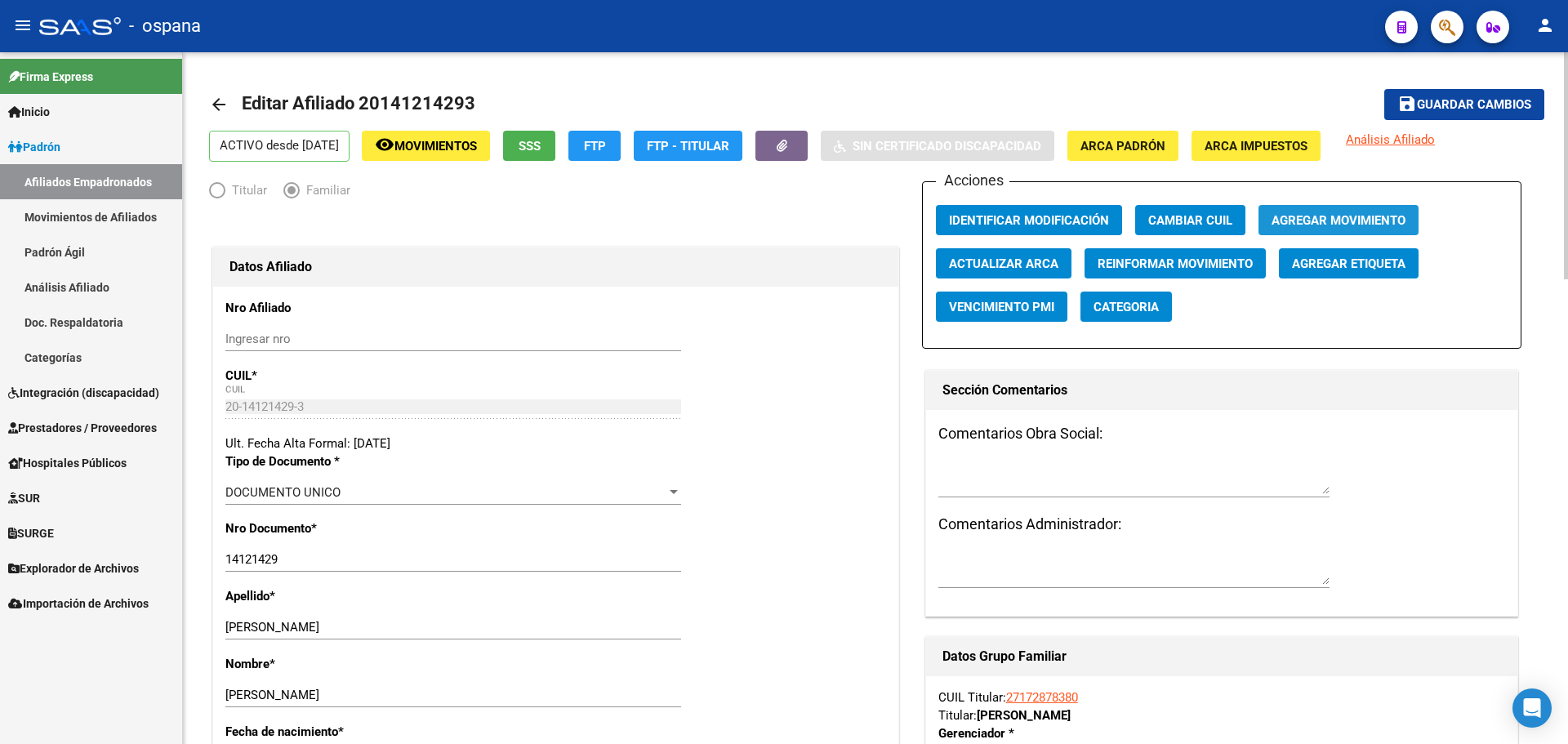
click at [1329, 210] on button "Agregar Movimiento" at bounding box center [1338, 220] width 160 height 31
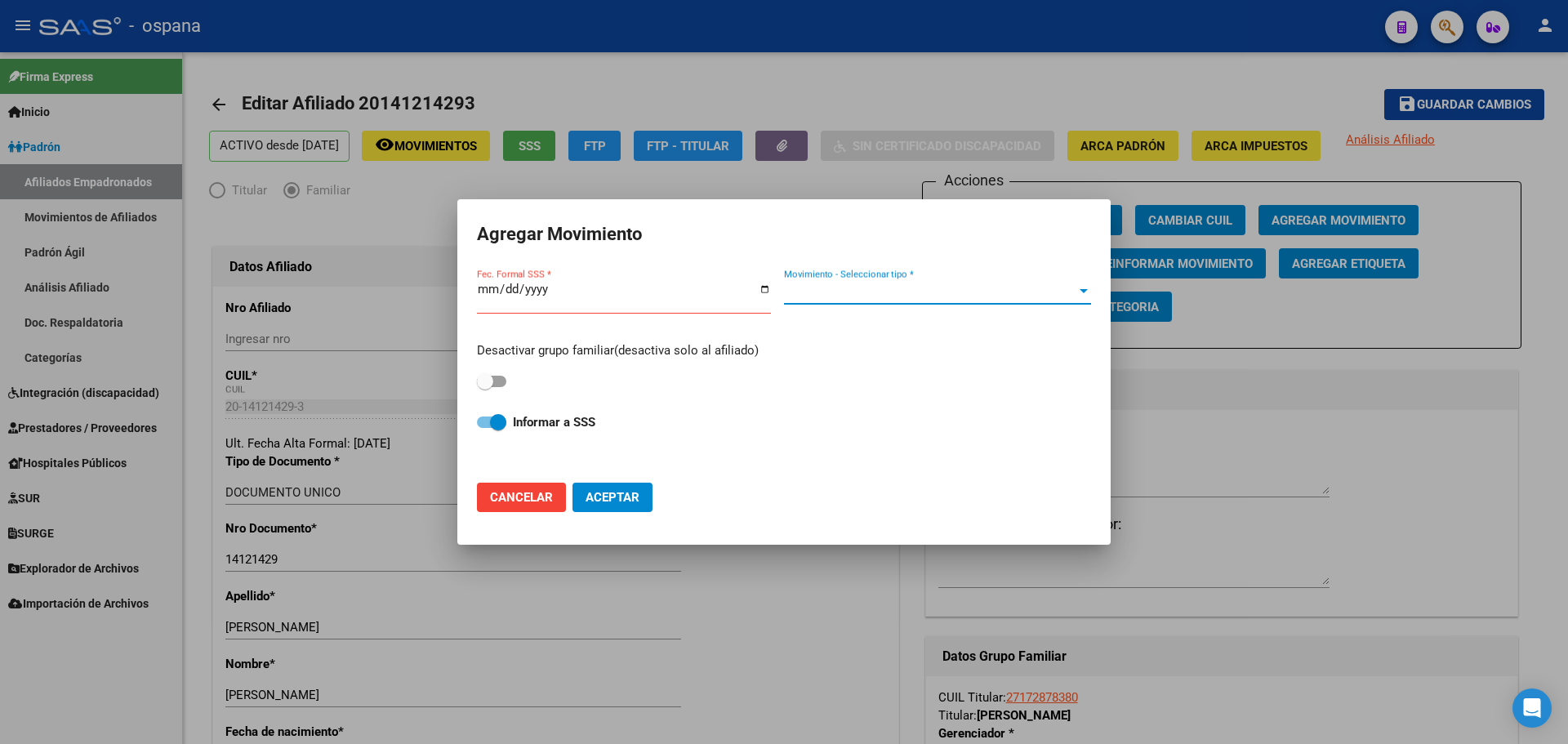
click at [900, 286] on span "Movimiento - Seleccionar tipo *" at bounding box center [929, 291] width 292 height 14
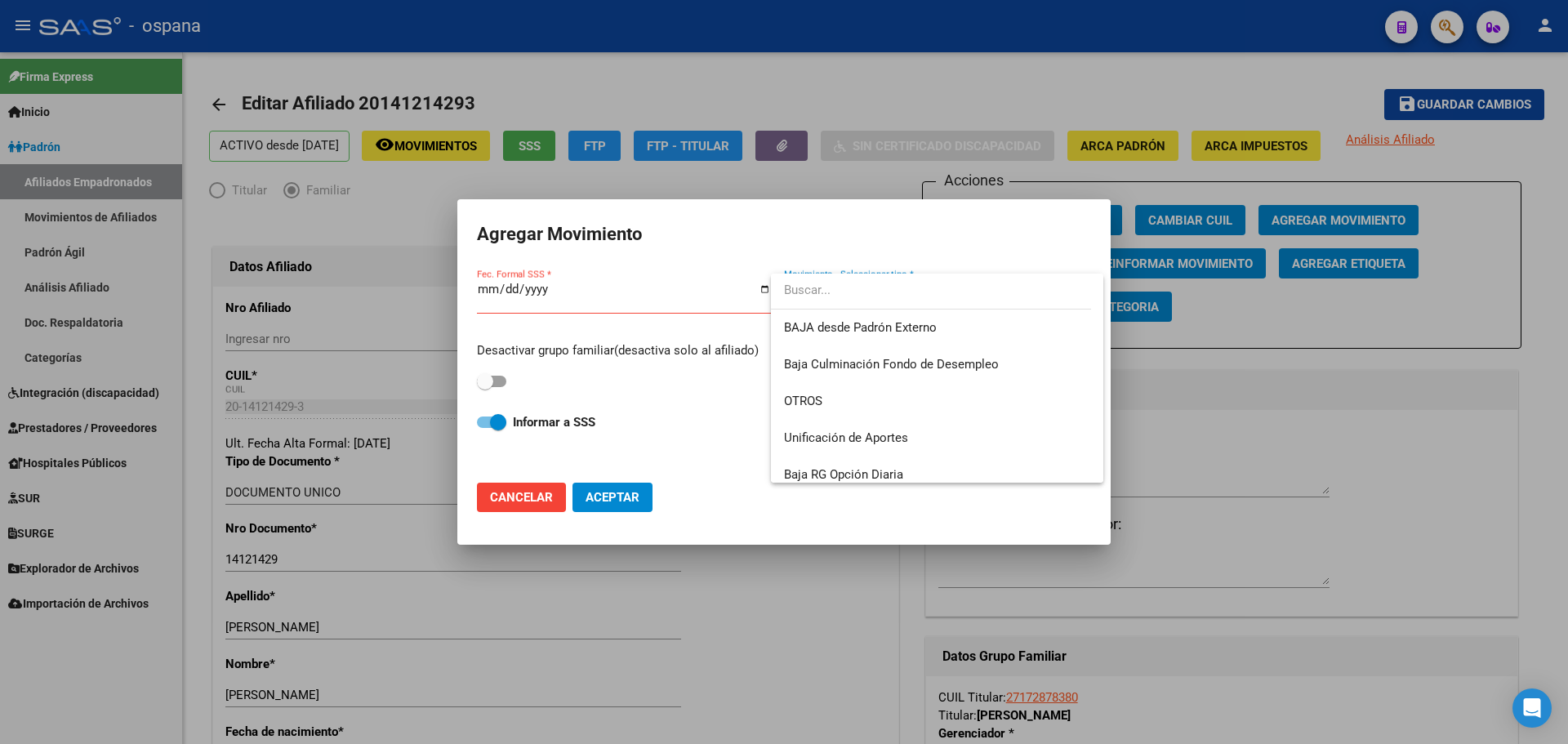
scroll to position [1188, 0]
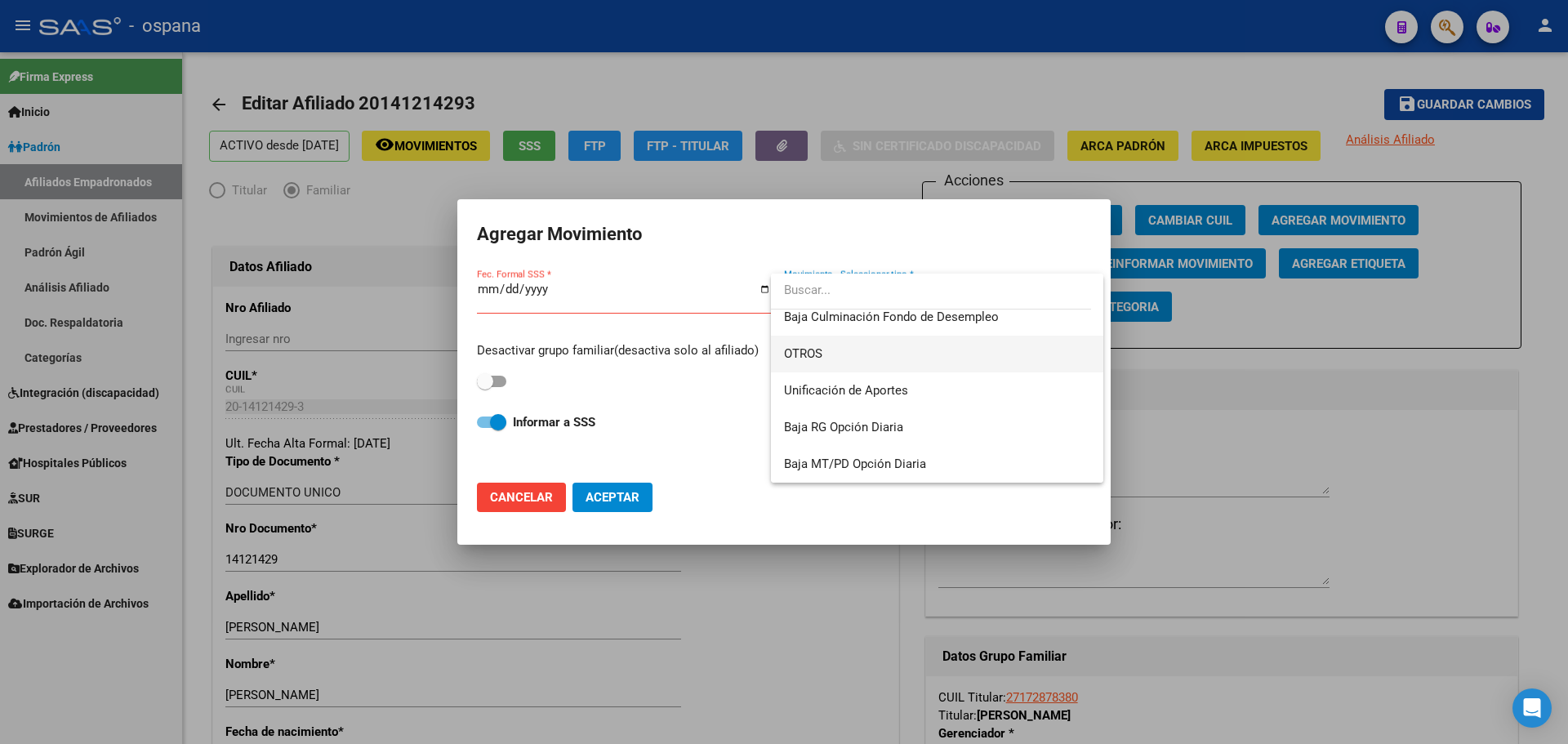
click at [907, 356] on span "OTROS" at bounding box center [937, 353] width 307 height 36
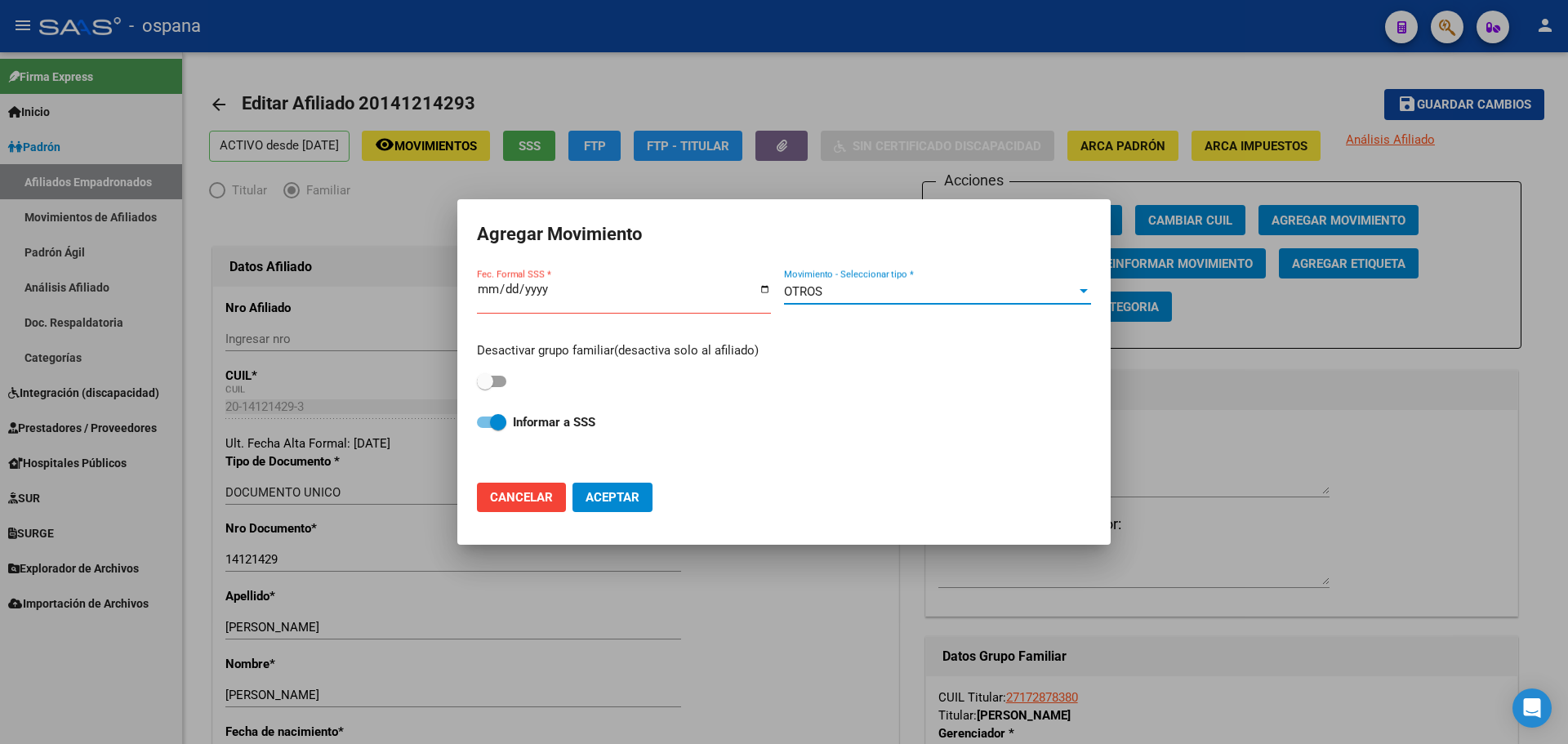
click at [1033, 238] on h2 "Agregar Movimiento" at bounding box center [784, 234] width 614 height 31
click at [1169, 369] on div at bounding box center [784, 372] width 1568 height 744
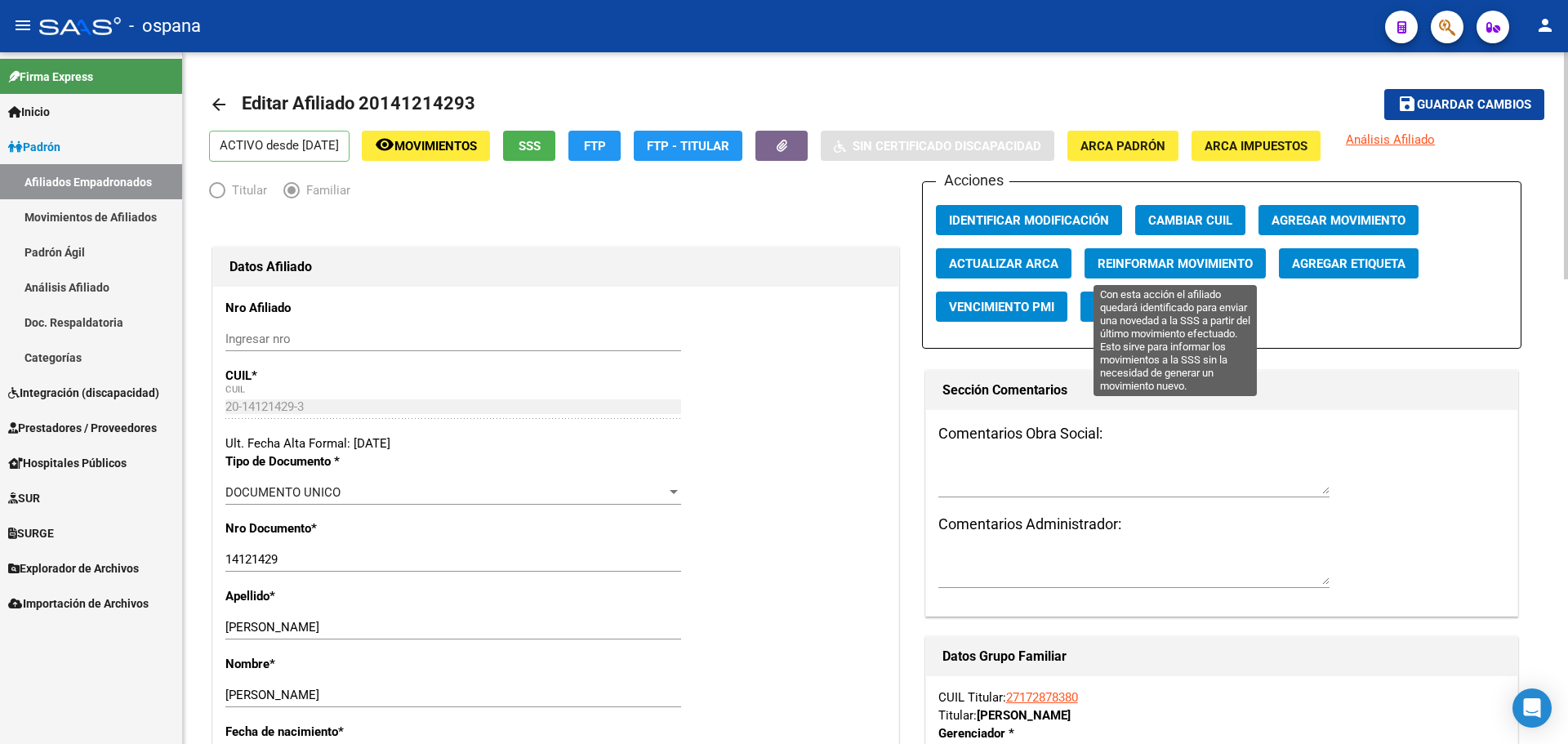
click at [1173, 260] on span "Reinformar Movimiento" at bounding box center [1175, 264] width 155 height 14
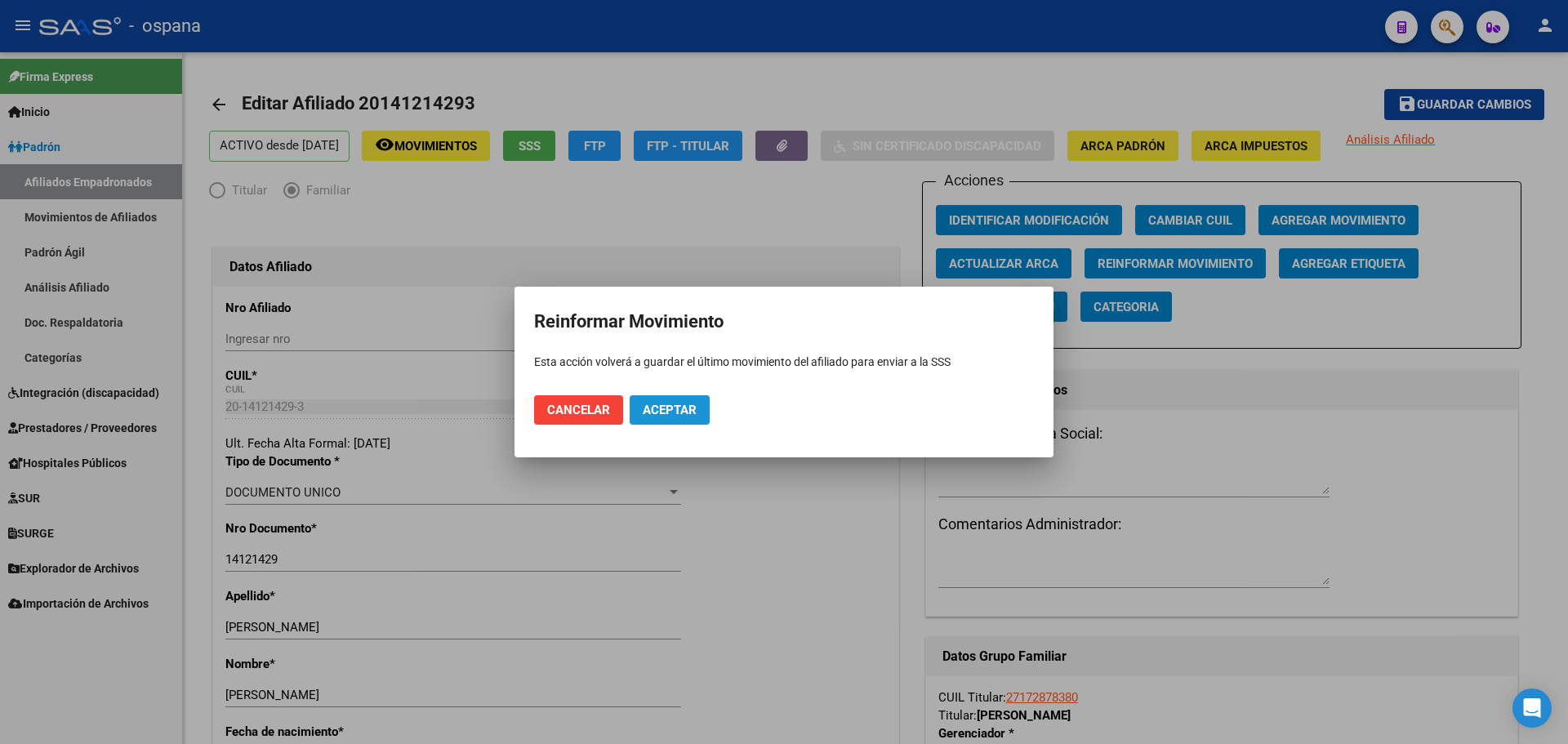
click at [673, 408] on span "Aceptar" at bounding box center [670, 409] width 54 height 14
